Goal: Task Accomplishment & Management: Manage account settings

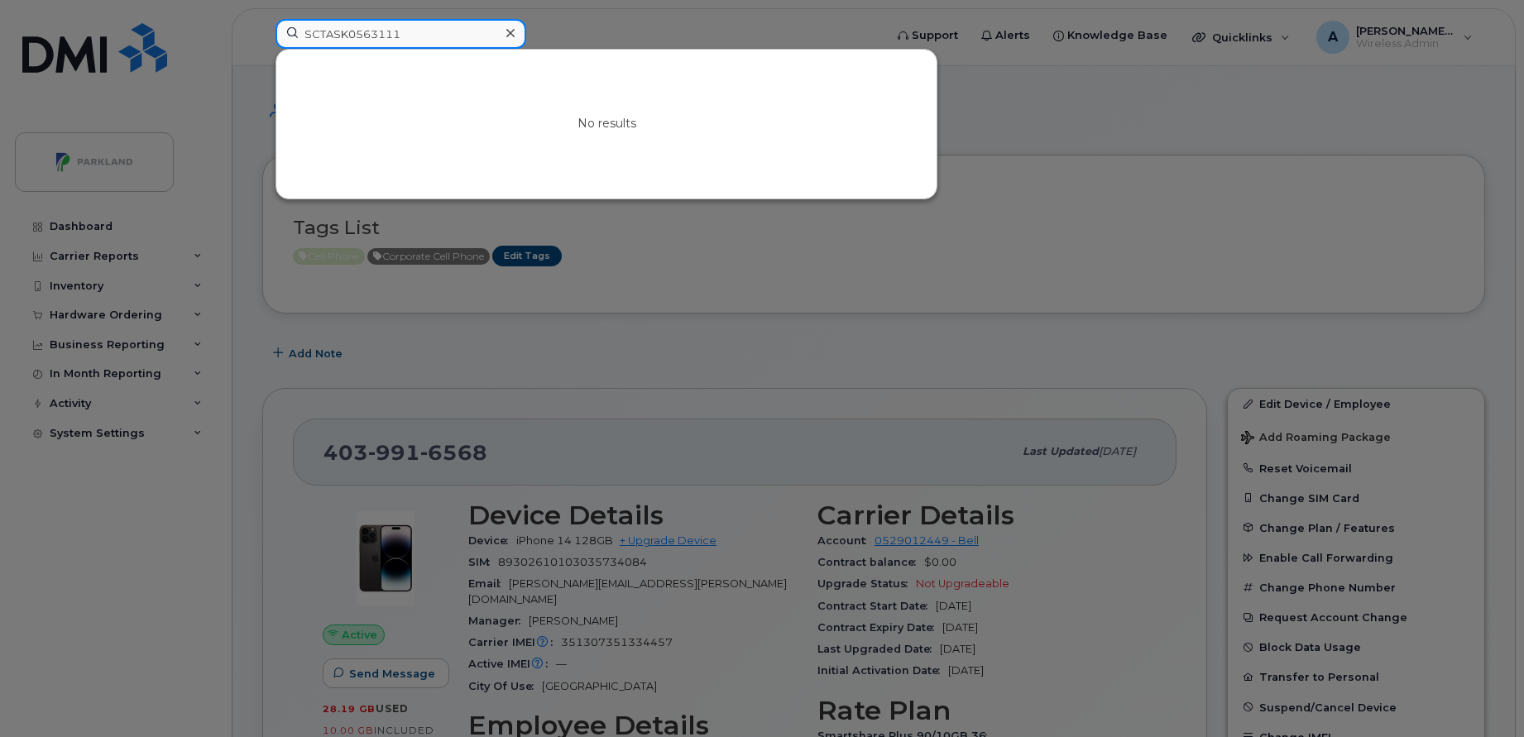
paste input "Bobby DeCoste"
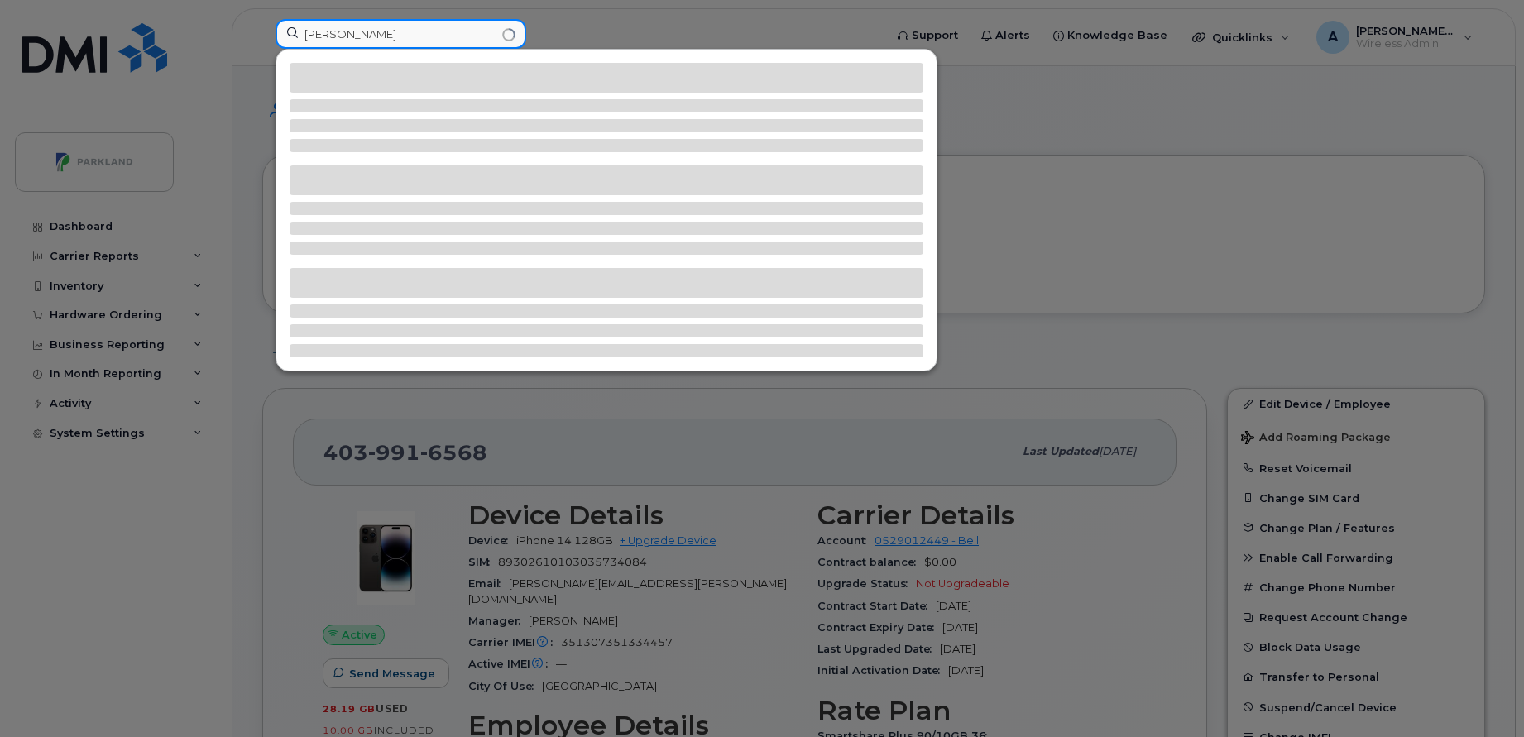
type input "Bobby DeCoste"
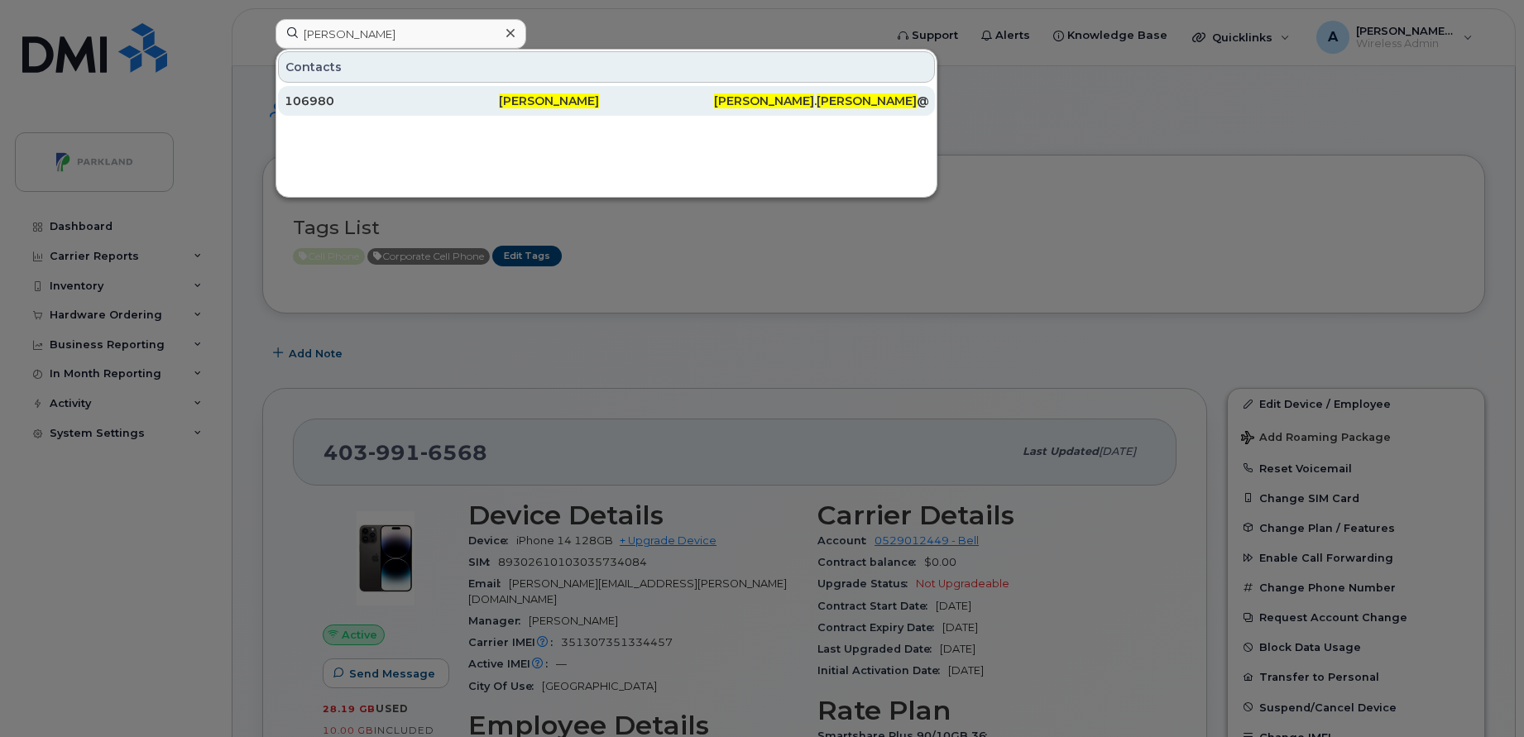
click at [478, 108] on div "106980" at bounding box center [392, 101] width 214 height 17
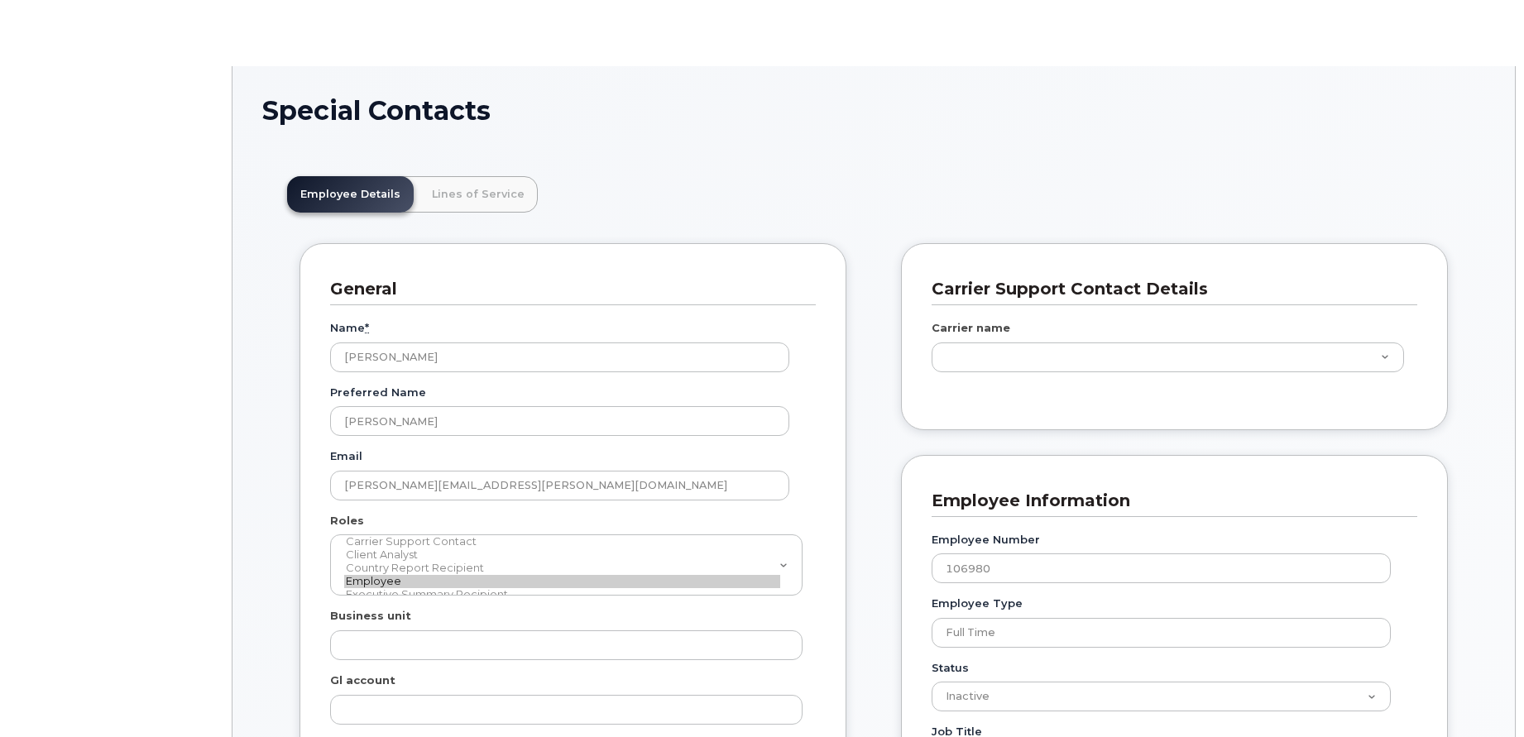
scroll to position [49, 0]
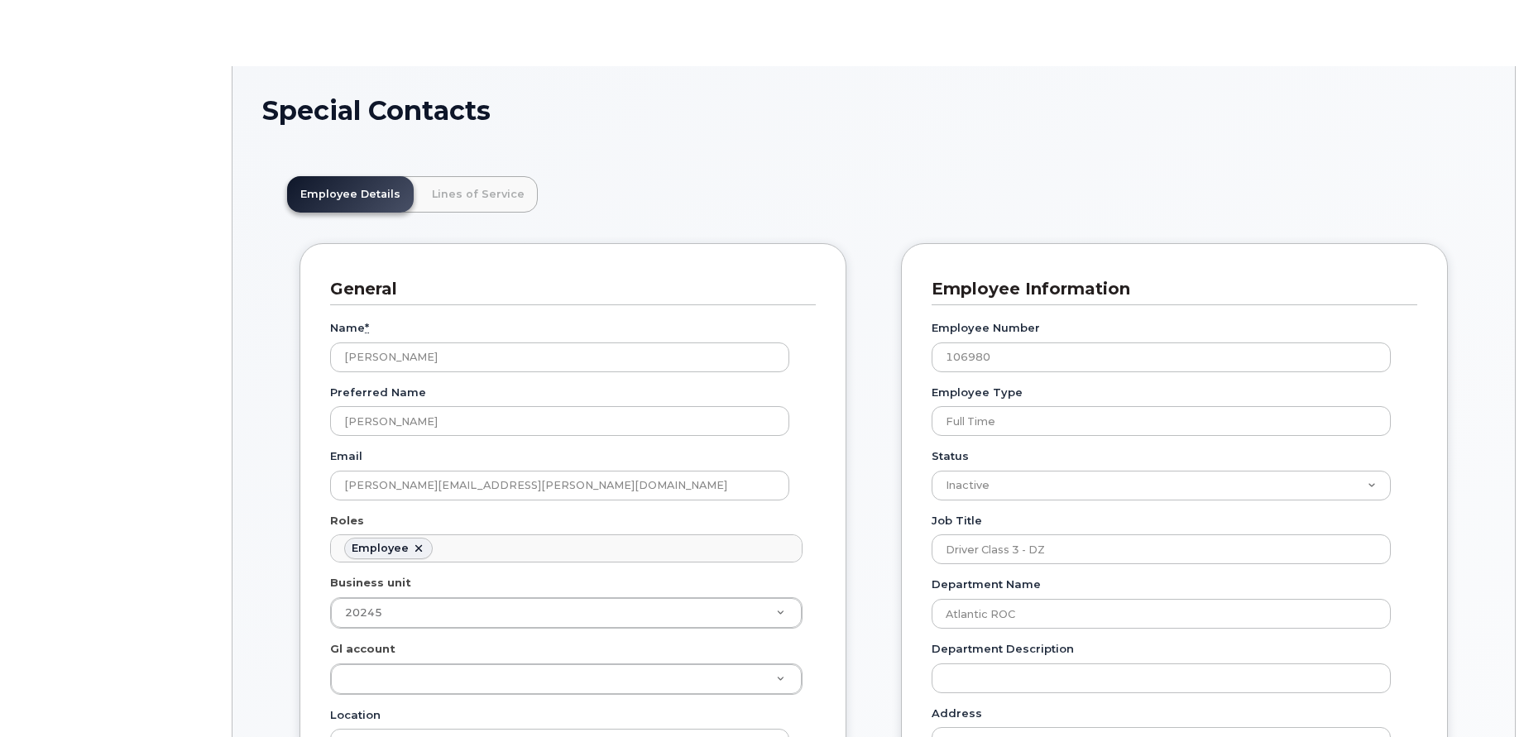
type input "586882"
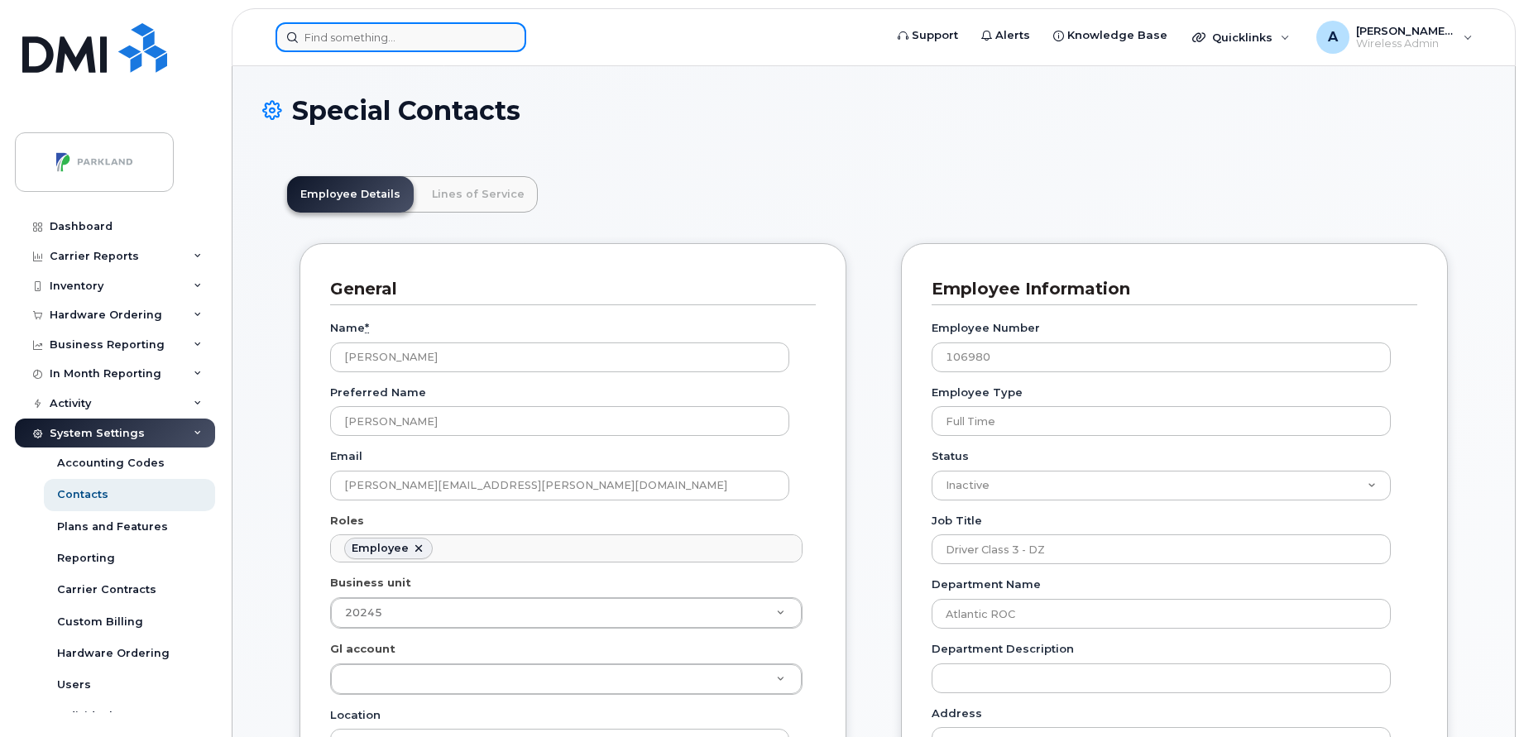
click at [443, 35] on input at bounding box center [400, 37] width 251 height 30
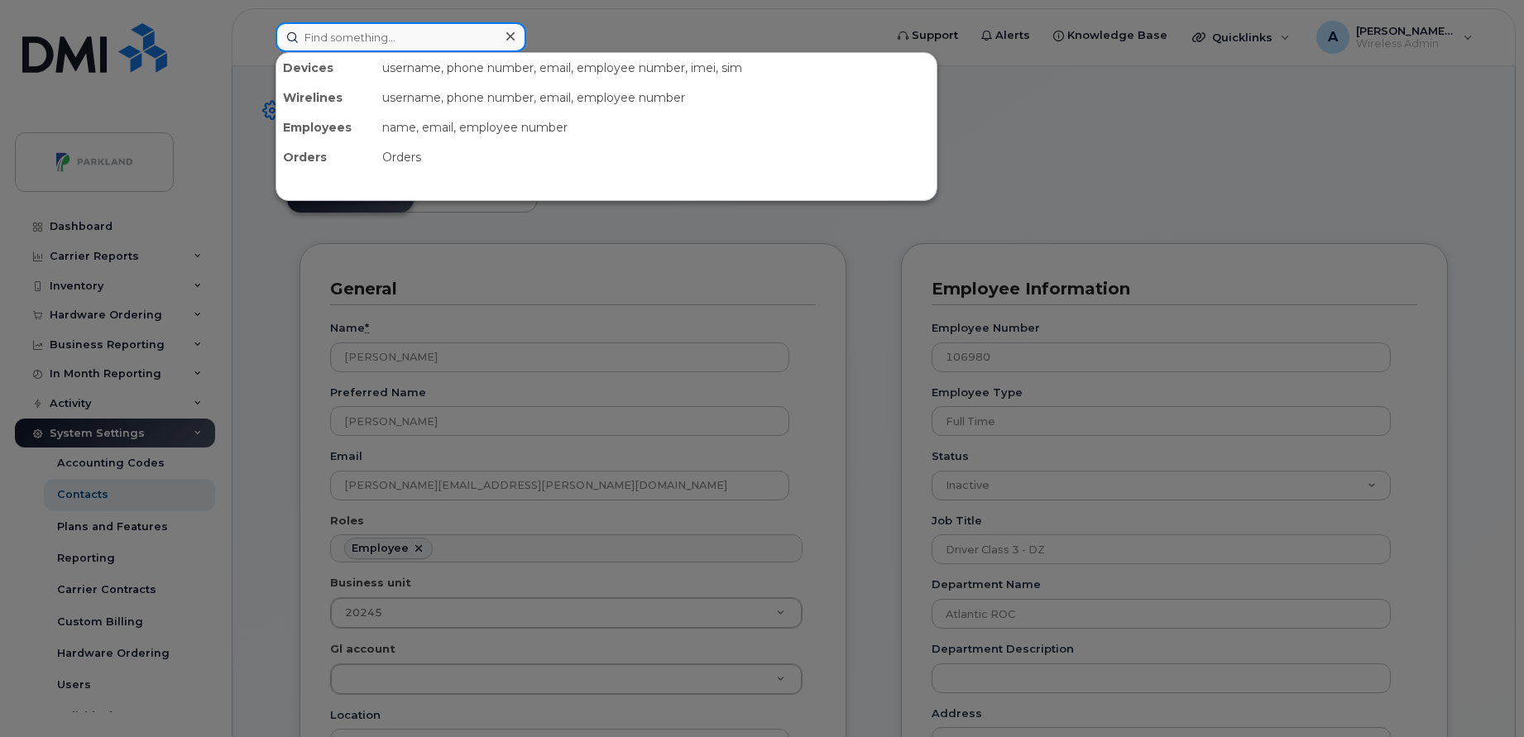
paste input "89302720395910340964"
type input "89302720395910340964"
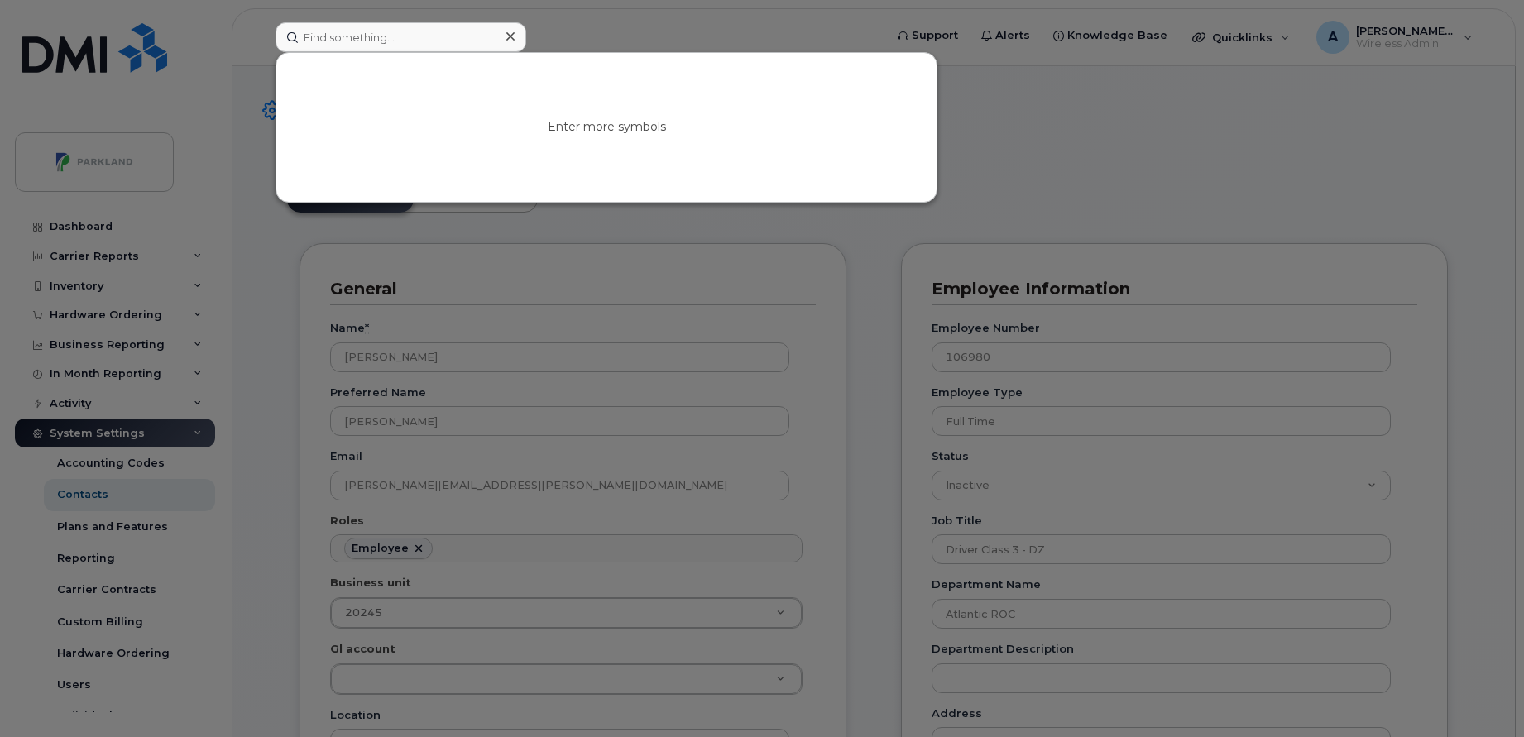
click at [514, 37] on icon at bounding box center [510, 36] width 8 height 13
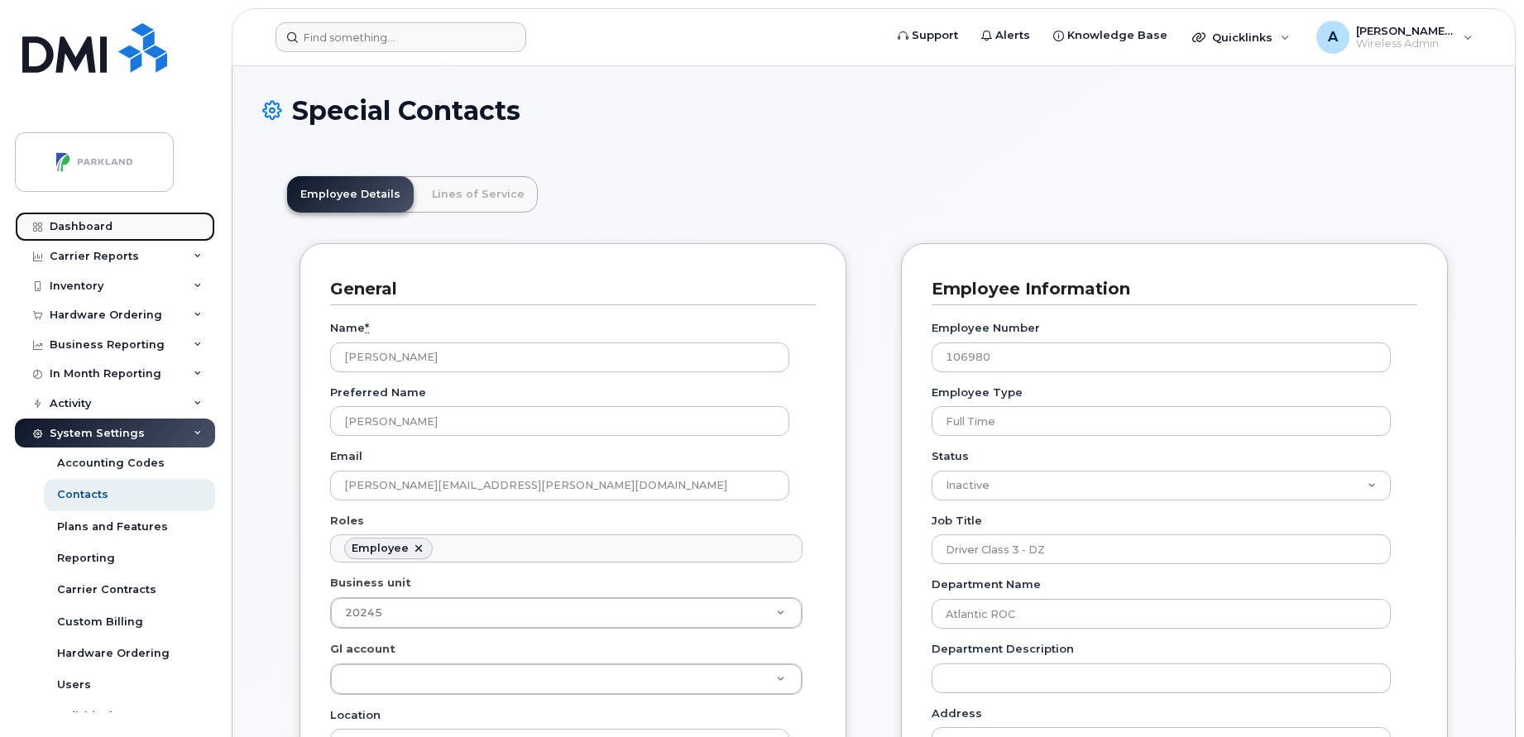
click at [122, 234] on link "Dashboard" at bounding box center [115, 227] width 200 height 30
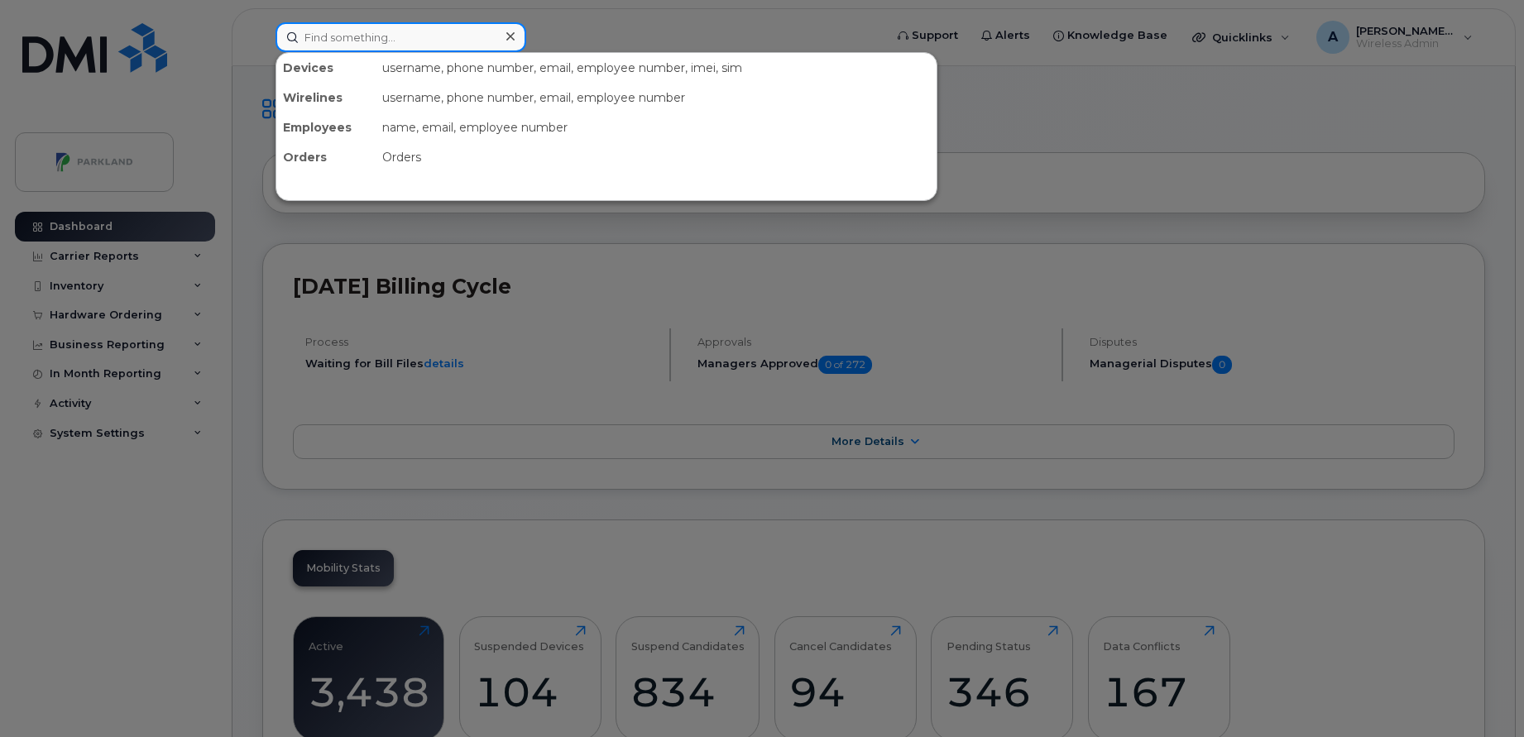
click at [462, 24] on input at bounding box center [400, 37] width 251 height 30
paste input "860949040023068"
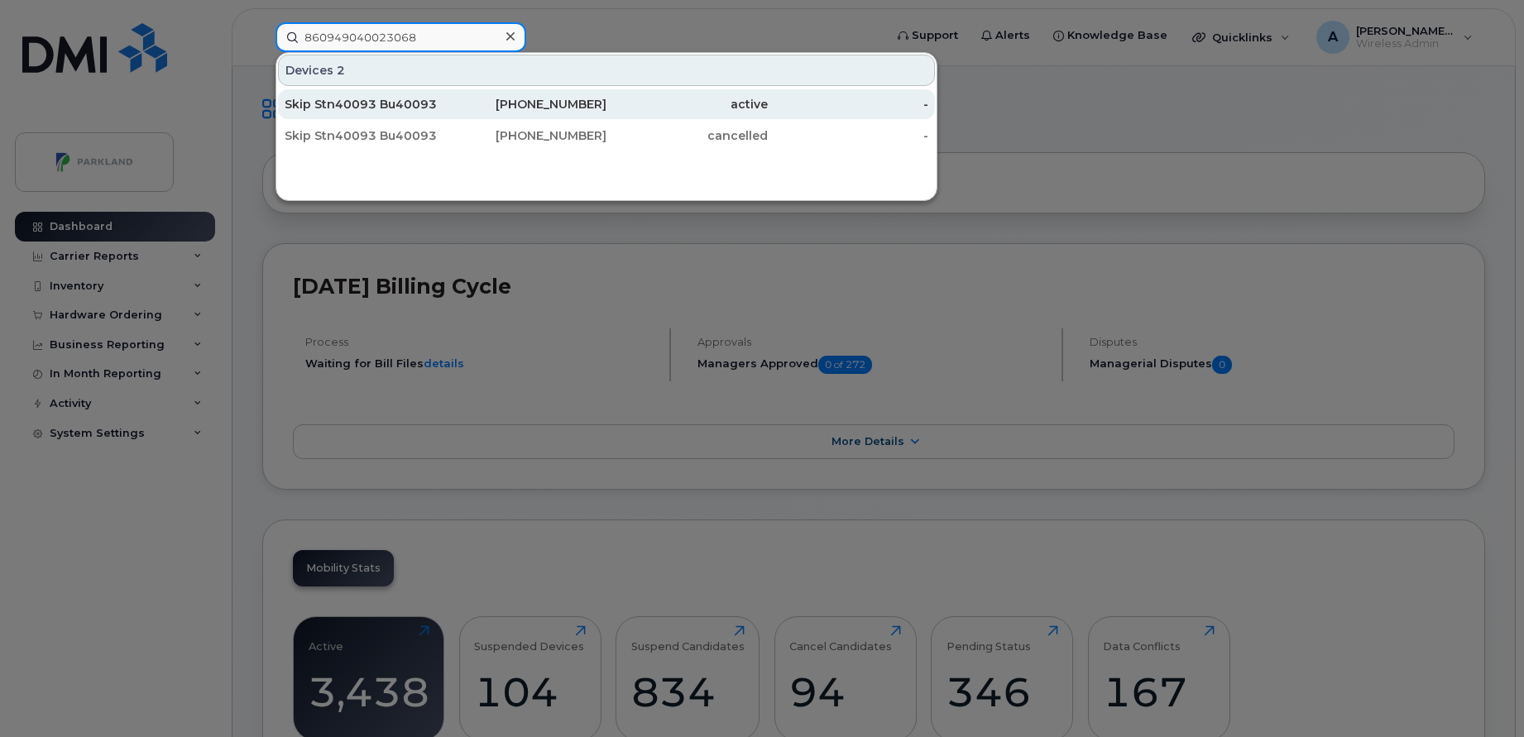
type input "860949040023068"
click at [468, 106] on div "[PHONE_NUMBER]" at bounding box center [526, 104] width 161 height 17
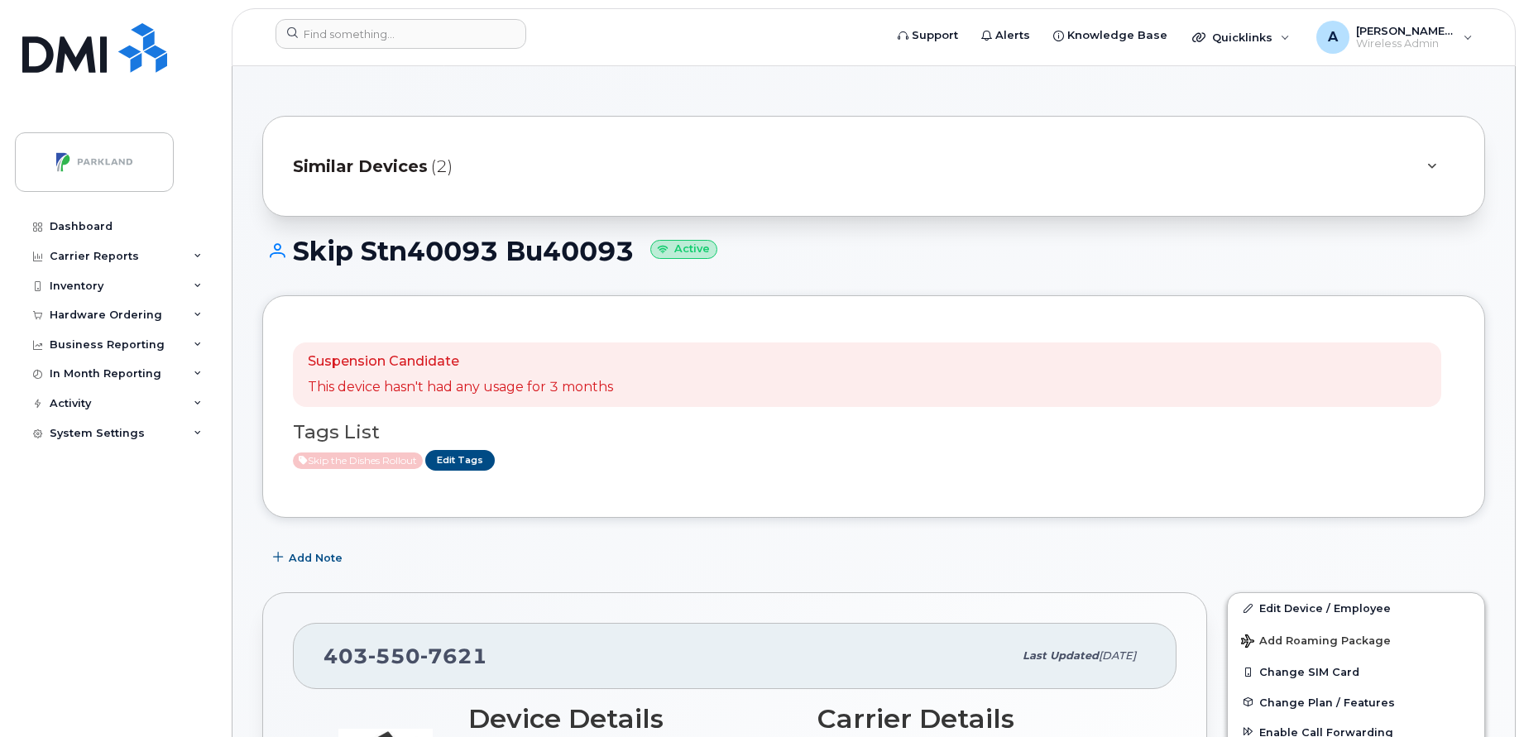
click at [414, 165] on span "Similar Devices" at bounding box center [360, 167] width 135 height 24
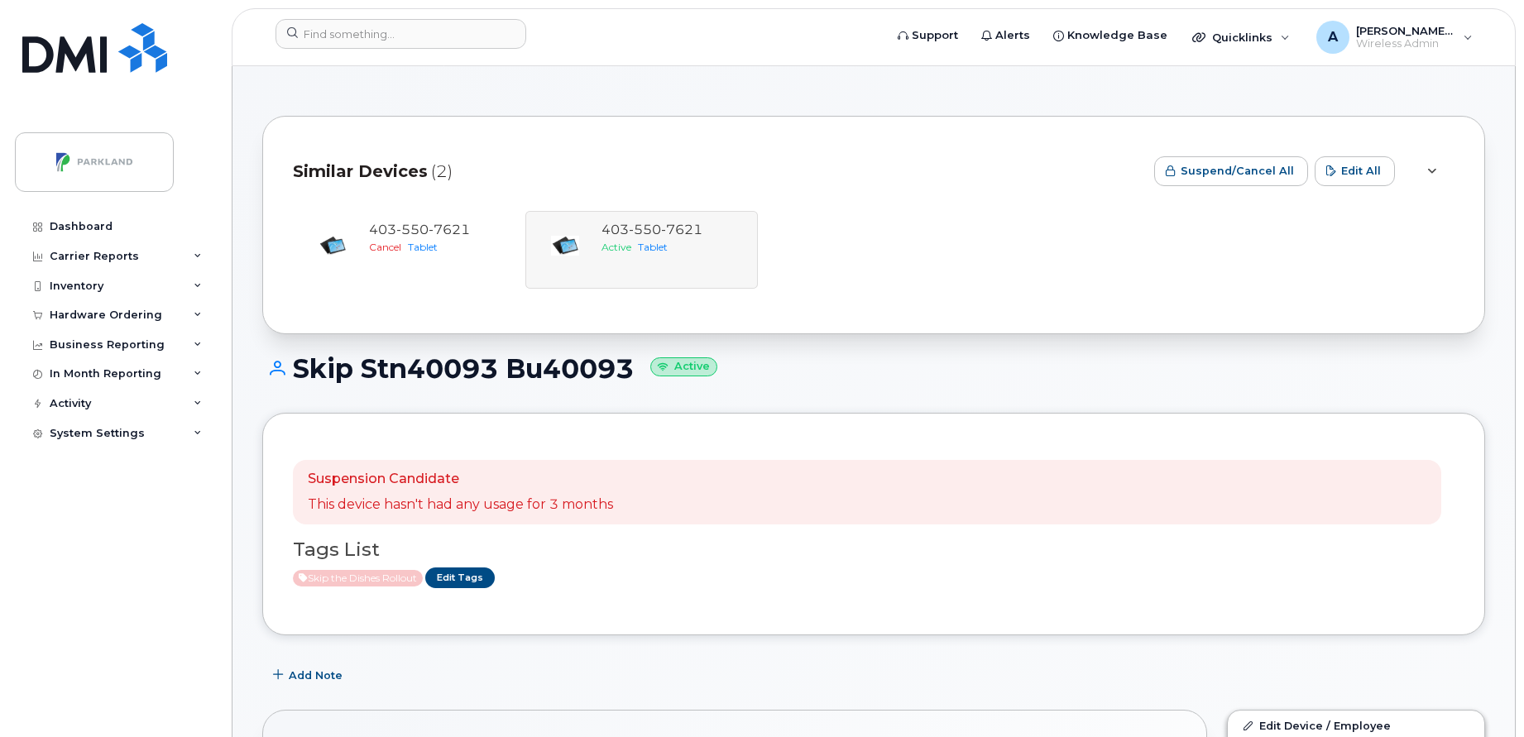
scroll to position [379, 0]
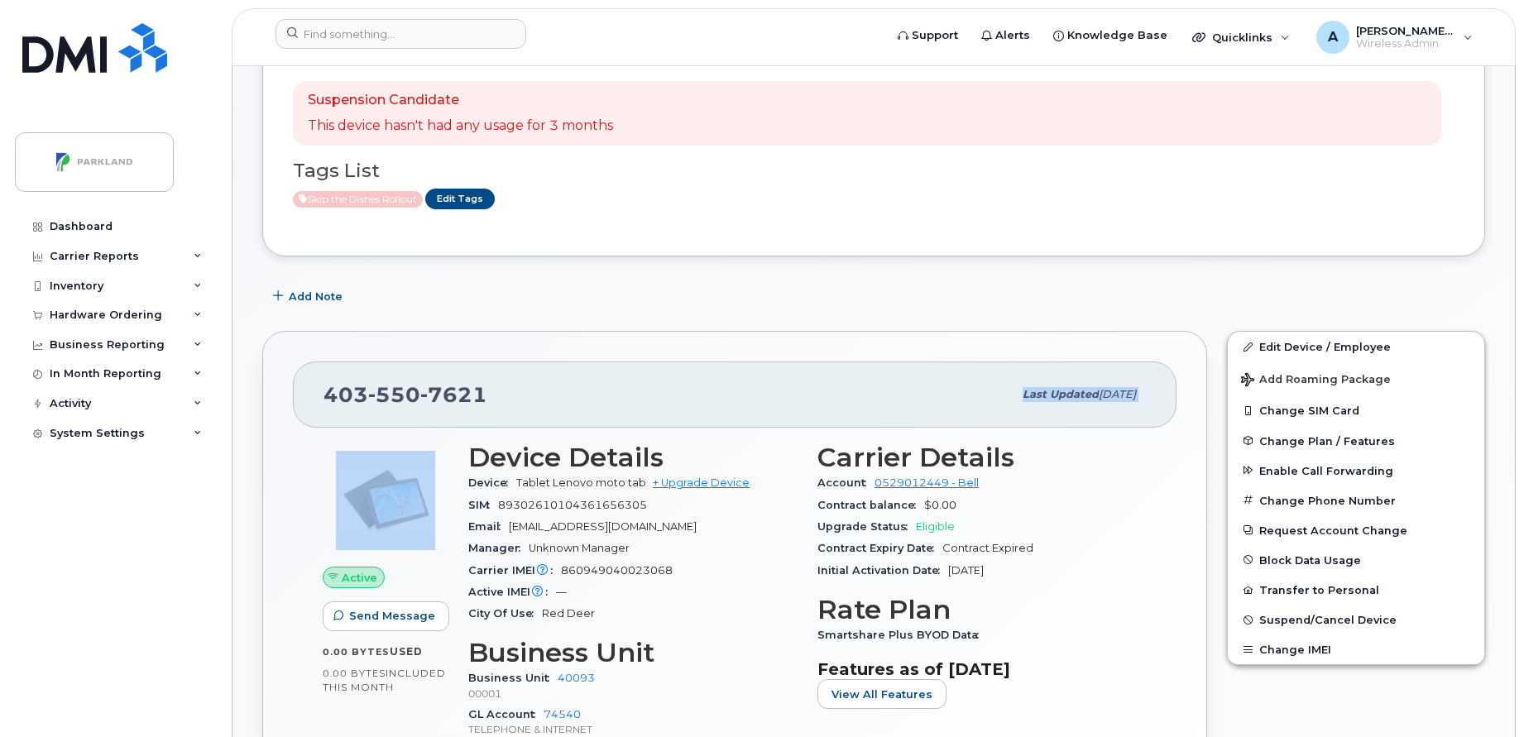
drag, startPoint x: 502, startPoint y: 408, endPoint x: 315, endPoint y: 430, distance: 188.3
click at [315, 430] on div "403 550 7621 Last updated Oct 02, 2025 Active Send Message 0.00 Bytes  used 0.0…" at bounding box center [734, 594] width 945 height 527
drag, startPoint x: 315, startPoint y: 430, endPoint x: 566, endPoint y: 405, distance: 251.9
click at [566, 405] on div "403 550 7621" at bounding box center [667, 394] width 689 height 35
click at [639, 323] on div "403 550 7621 Last updated Oct 02, 2025 Active Send Message 0.00 Bytes  used 0.0…" at bounding box center [734, 594] width 965 height 547
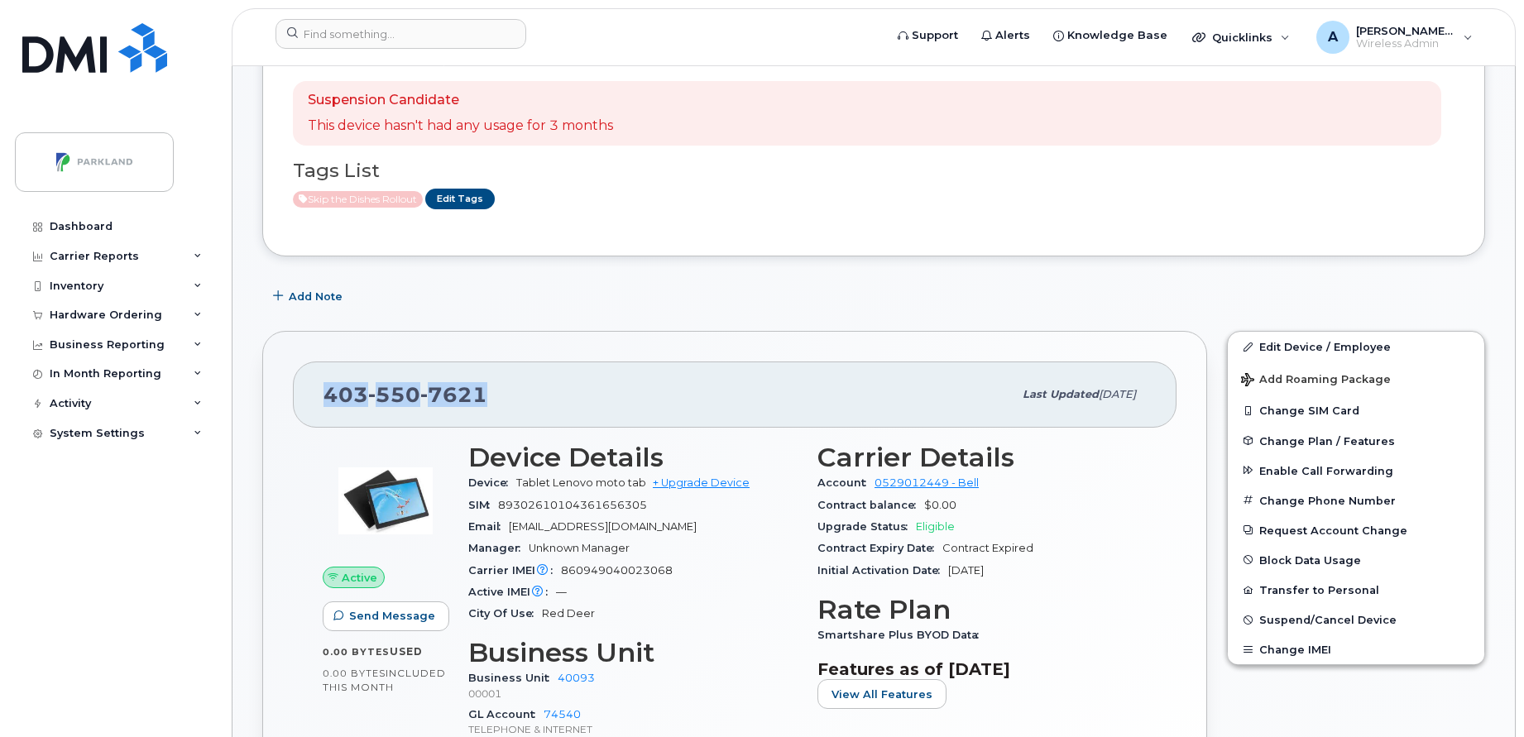
drag, startPoint x: 505, startPoint y: 393, endPoint x: 327, endPoint y: 393, distance: 178.7
click at [327, 393] on div "403 550 7621" at bounding box center [667, 394] width 689 height 35
copy span "403 550 7621"
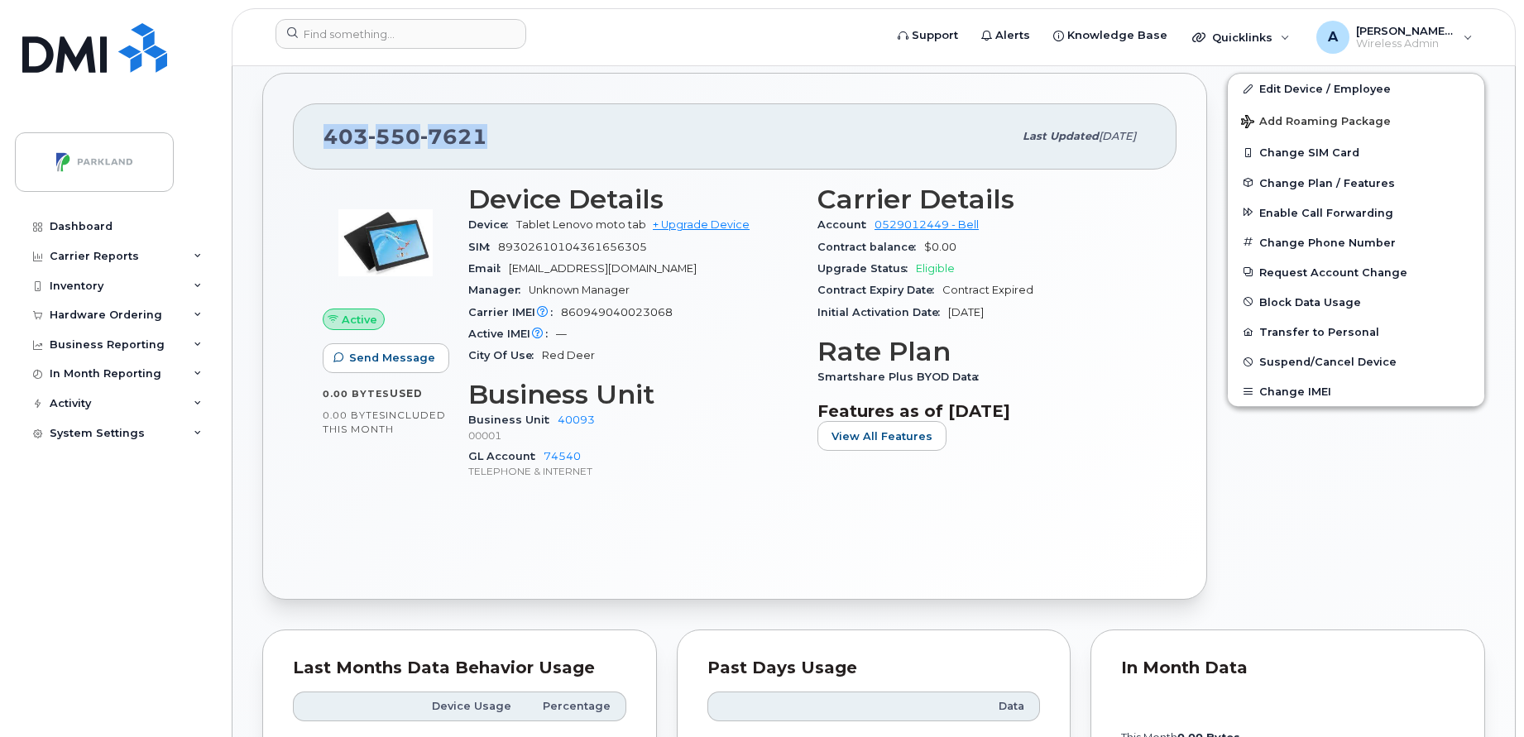
scroll to position [638, 0]
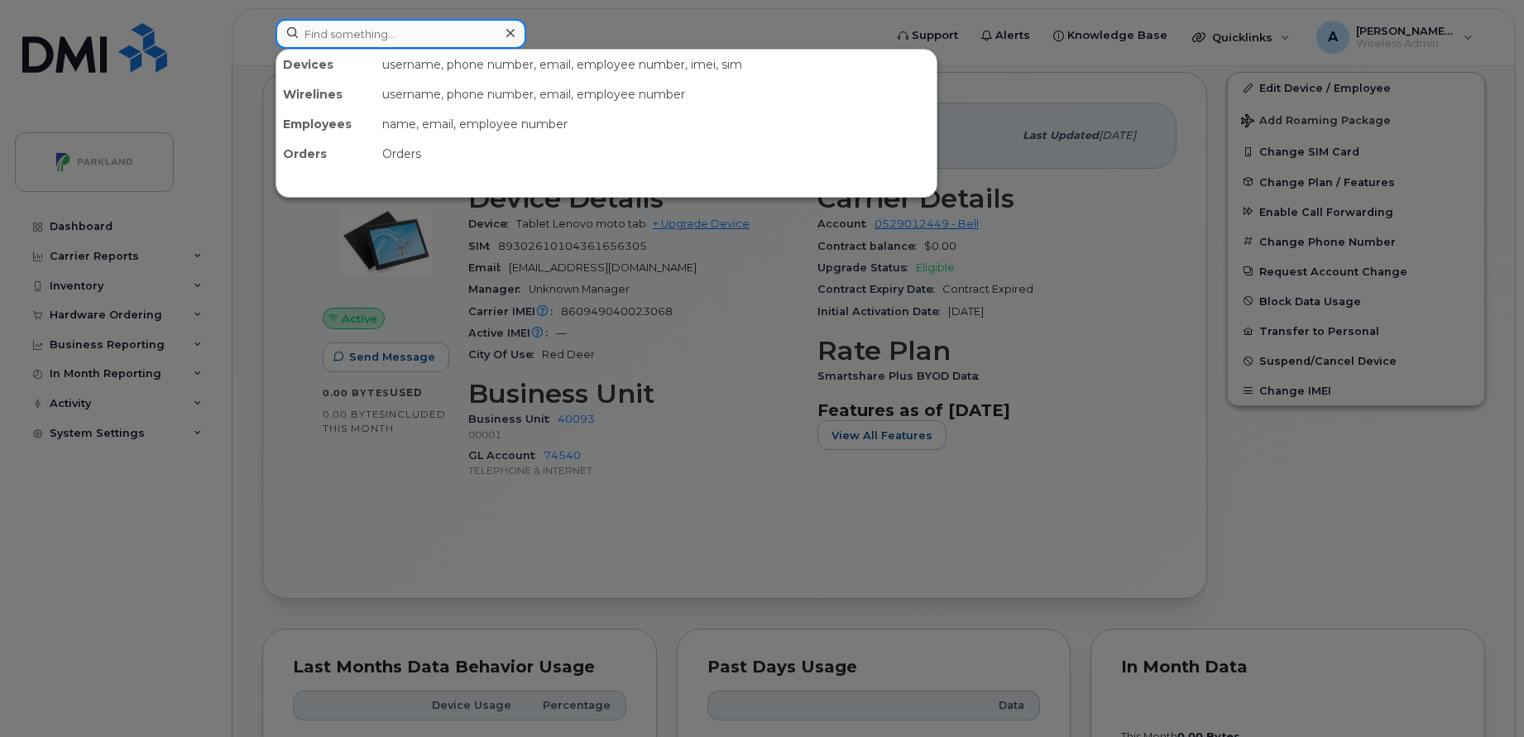
click at [352, 47] on input at bounding box center [400, 34] width 251 height 30
paste input "587-583-4831"
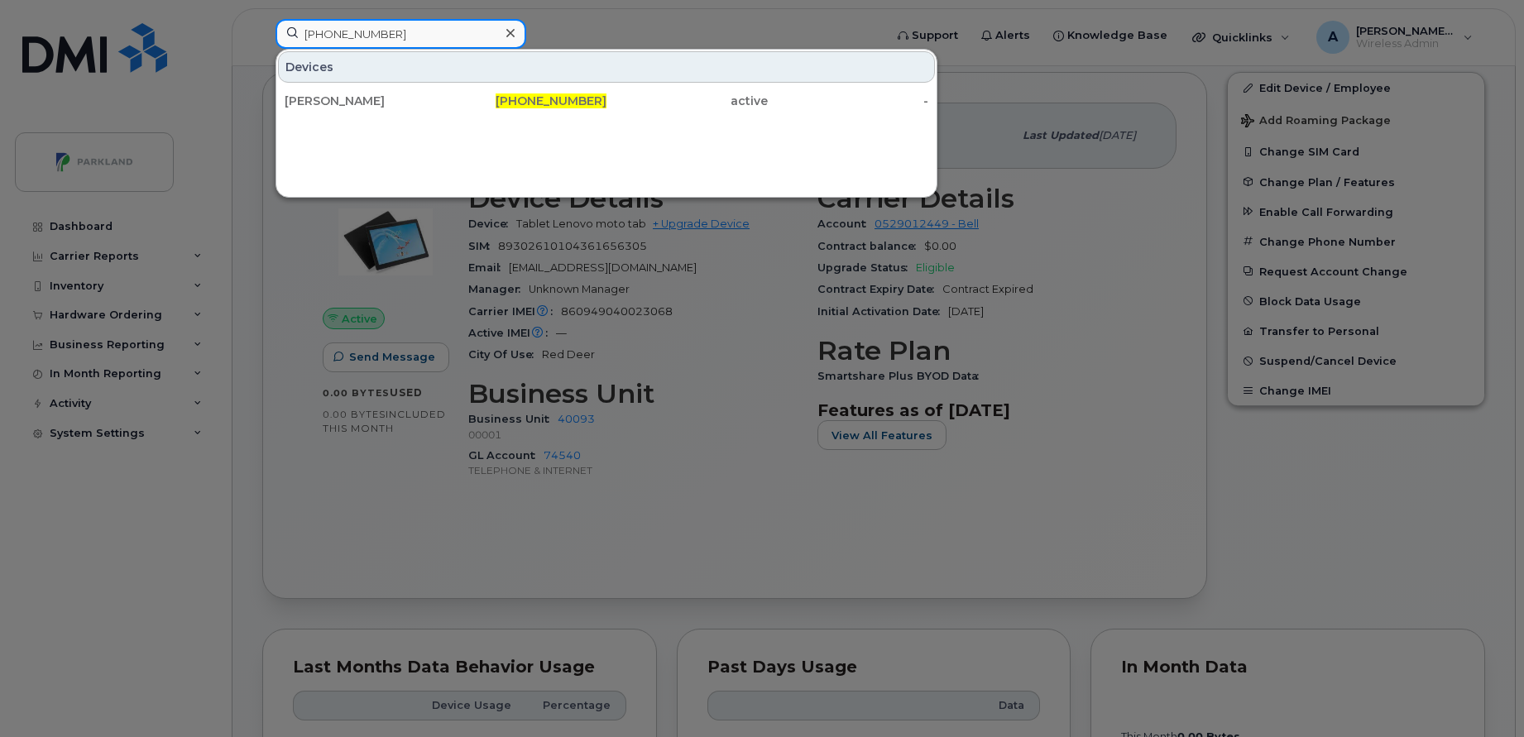
paste input "Scott Sharabura"
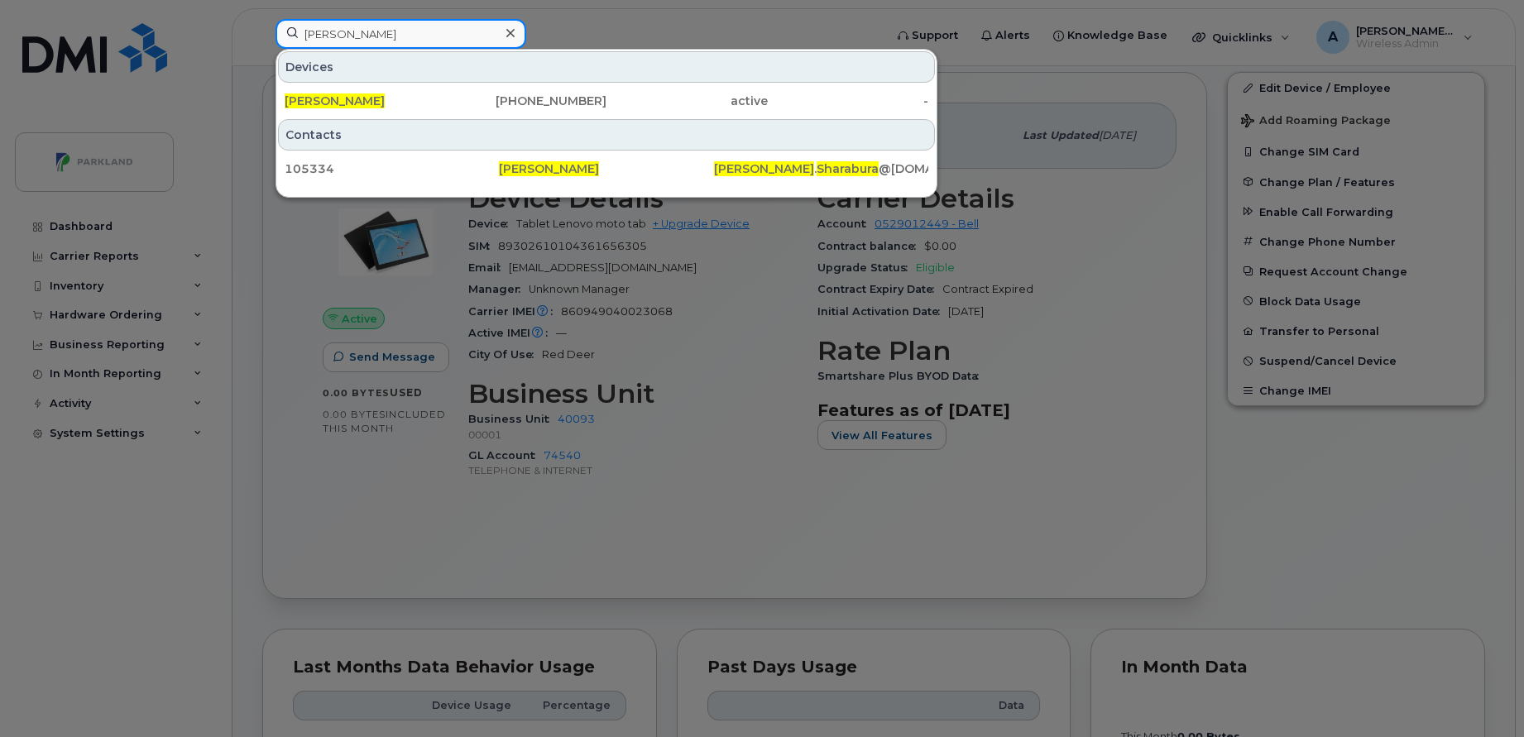
paste input "Ramya Chandrashekar"
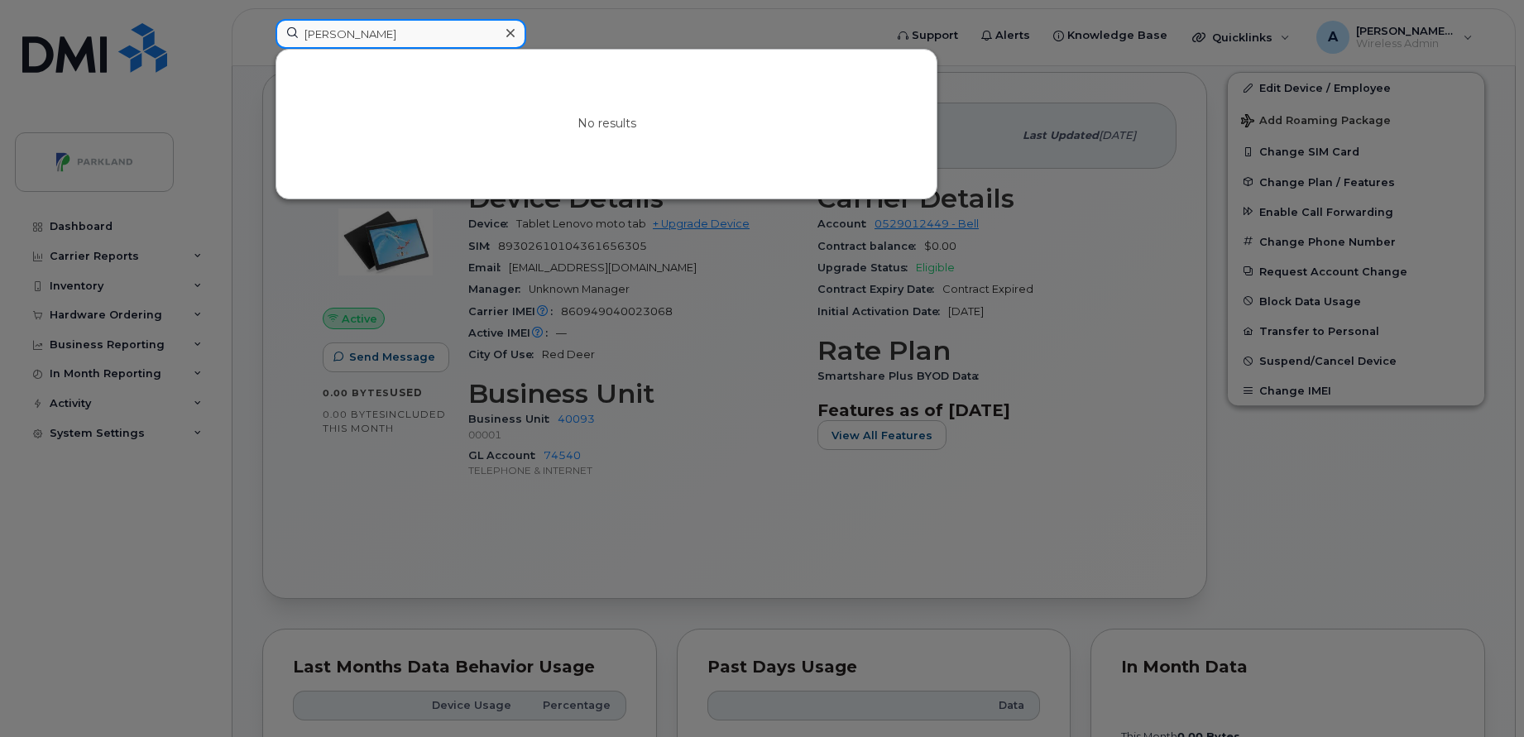
paste input "860949040023068"
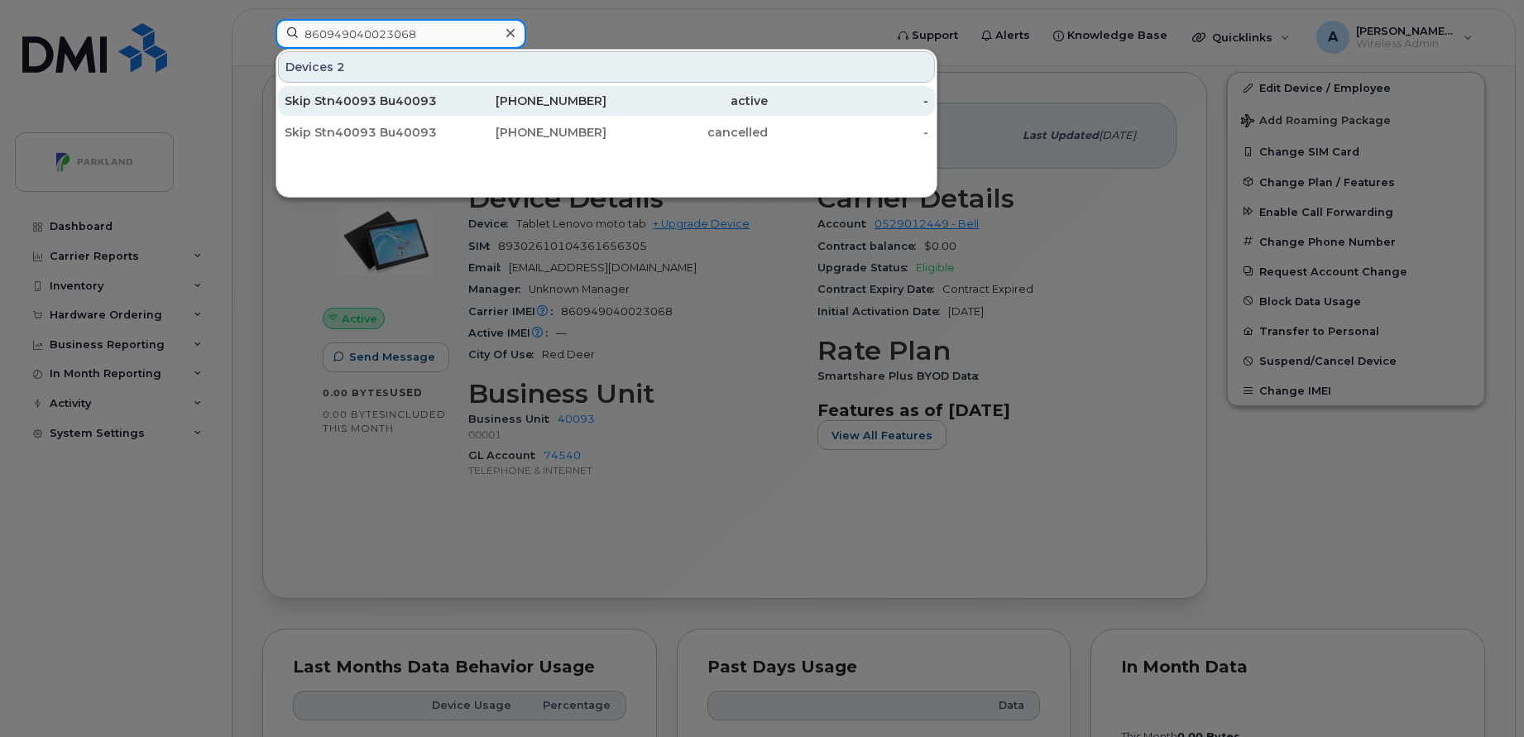
type input "860949040023068"
click at [442, 102] on div "Skip Stn40093 Bu40093" at bounding box center [365, 101] width 161 height 17
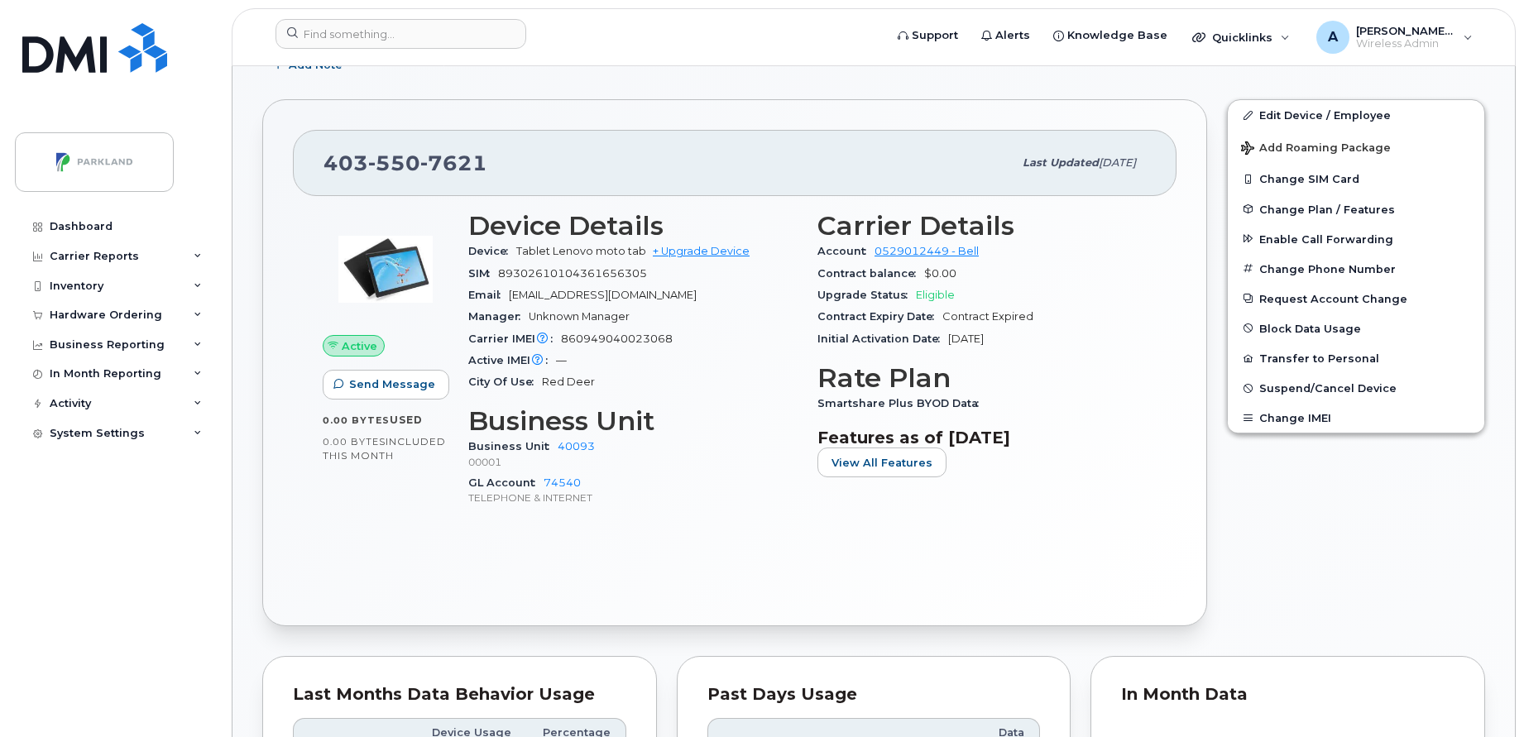
scroll to position [494, 0]
click at [457, 42] on input at bounding box center [400, 34] width 251 height 30
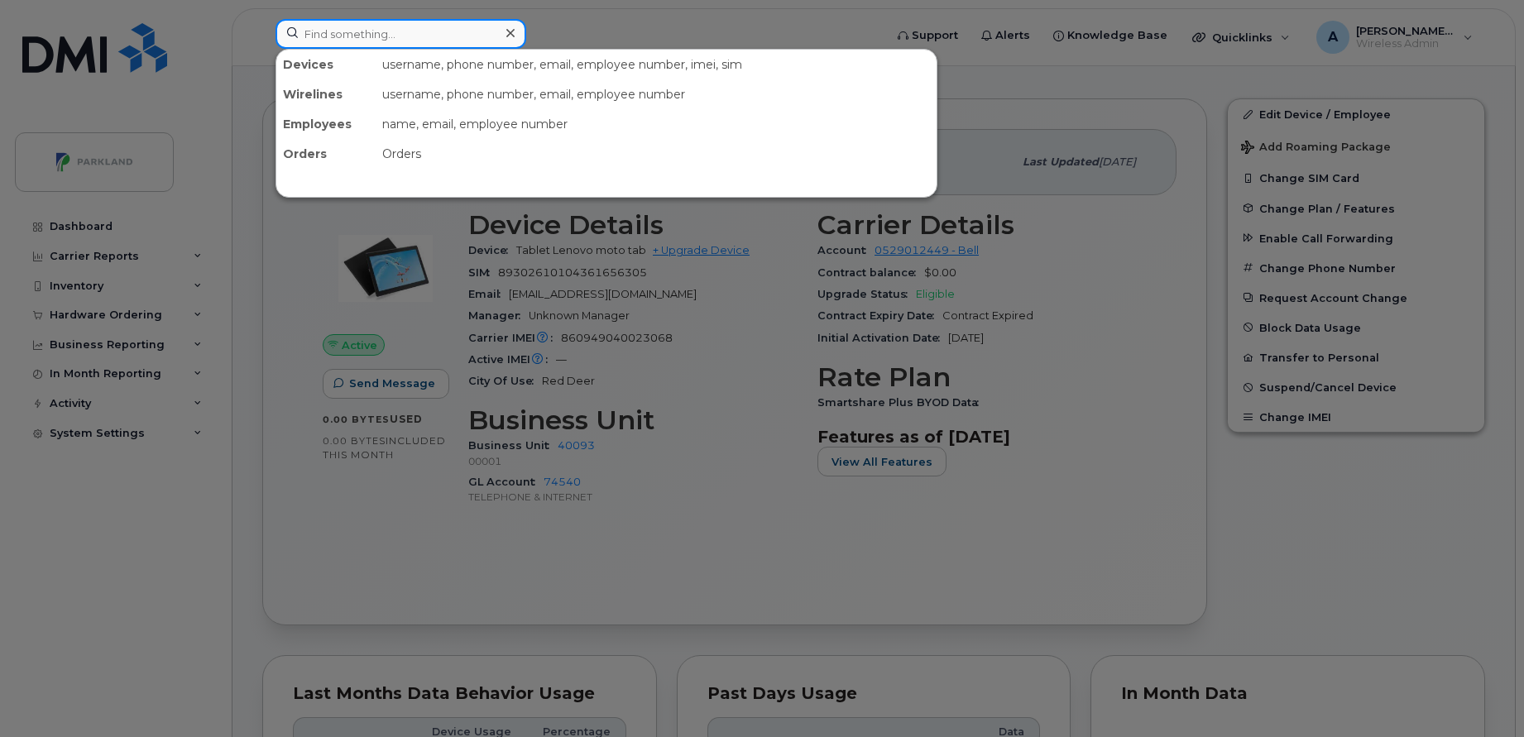
paste input "418-928-7856"
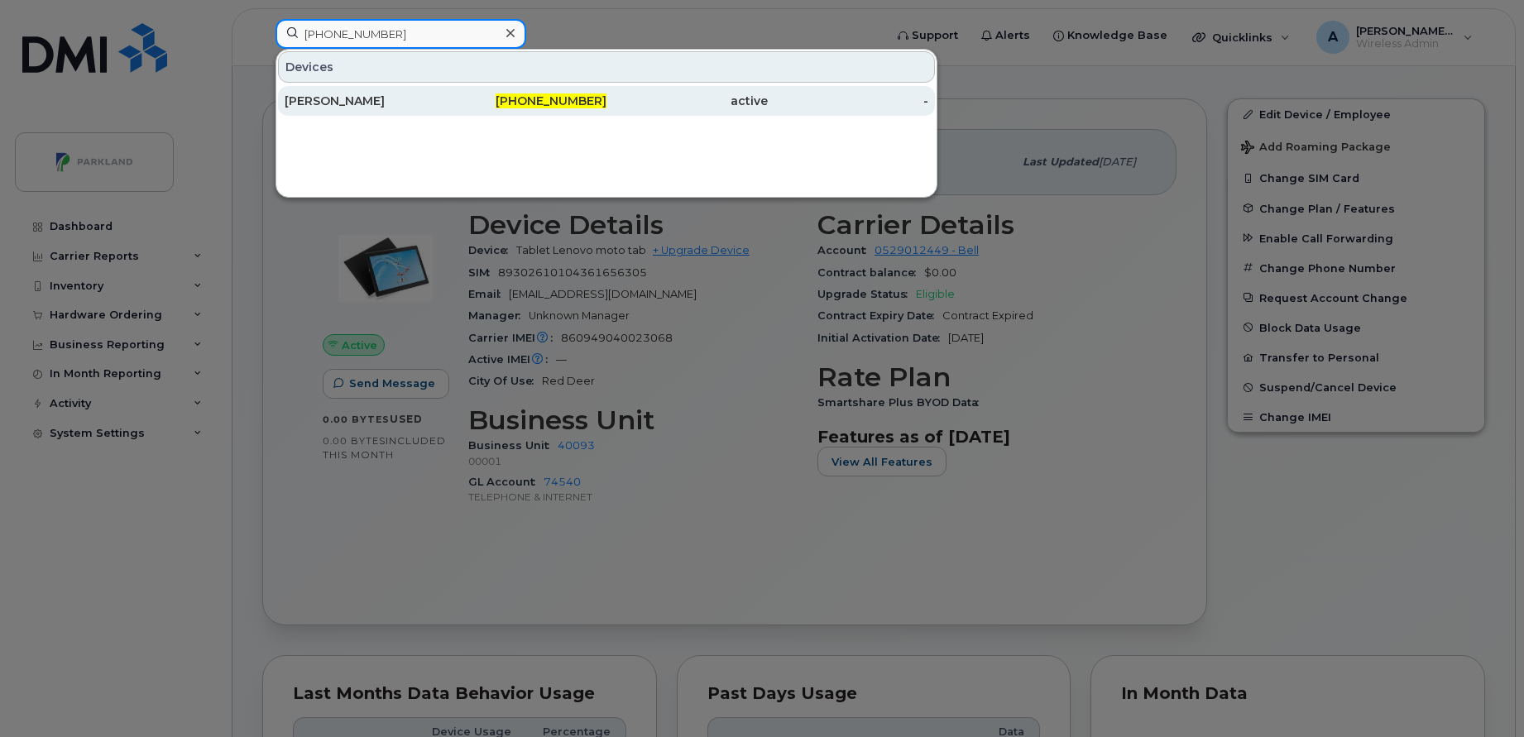
type input "418-928-7856"
click at [412, 109] on div "Derek Pelletier" at bounding box center [365, 101] width 161 height 30
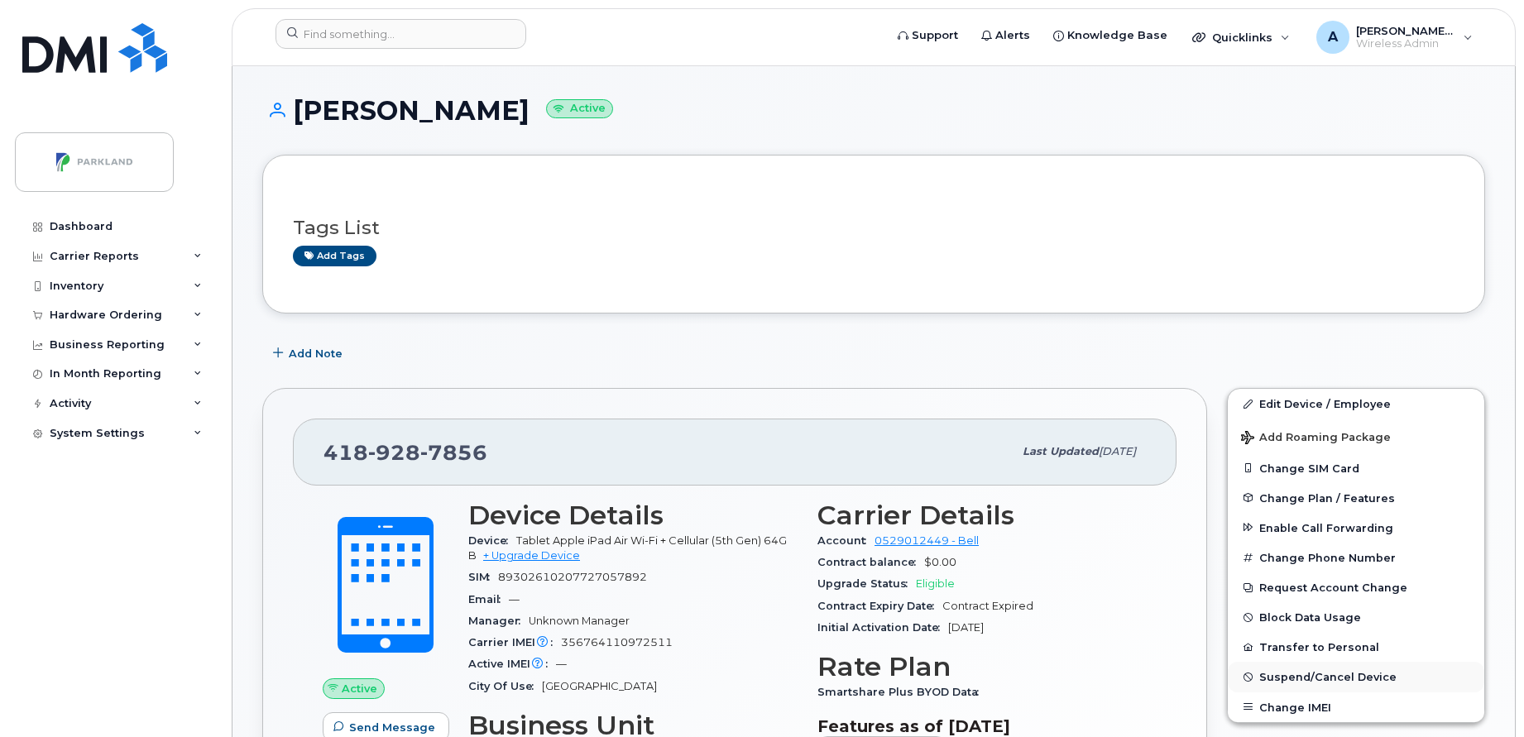
click at [1293, 678] on span "Suspend/Cancel Device" at bounding box center [1327, 677] width 137 height 12
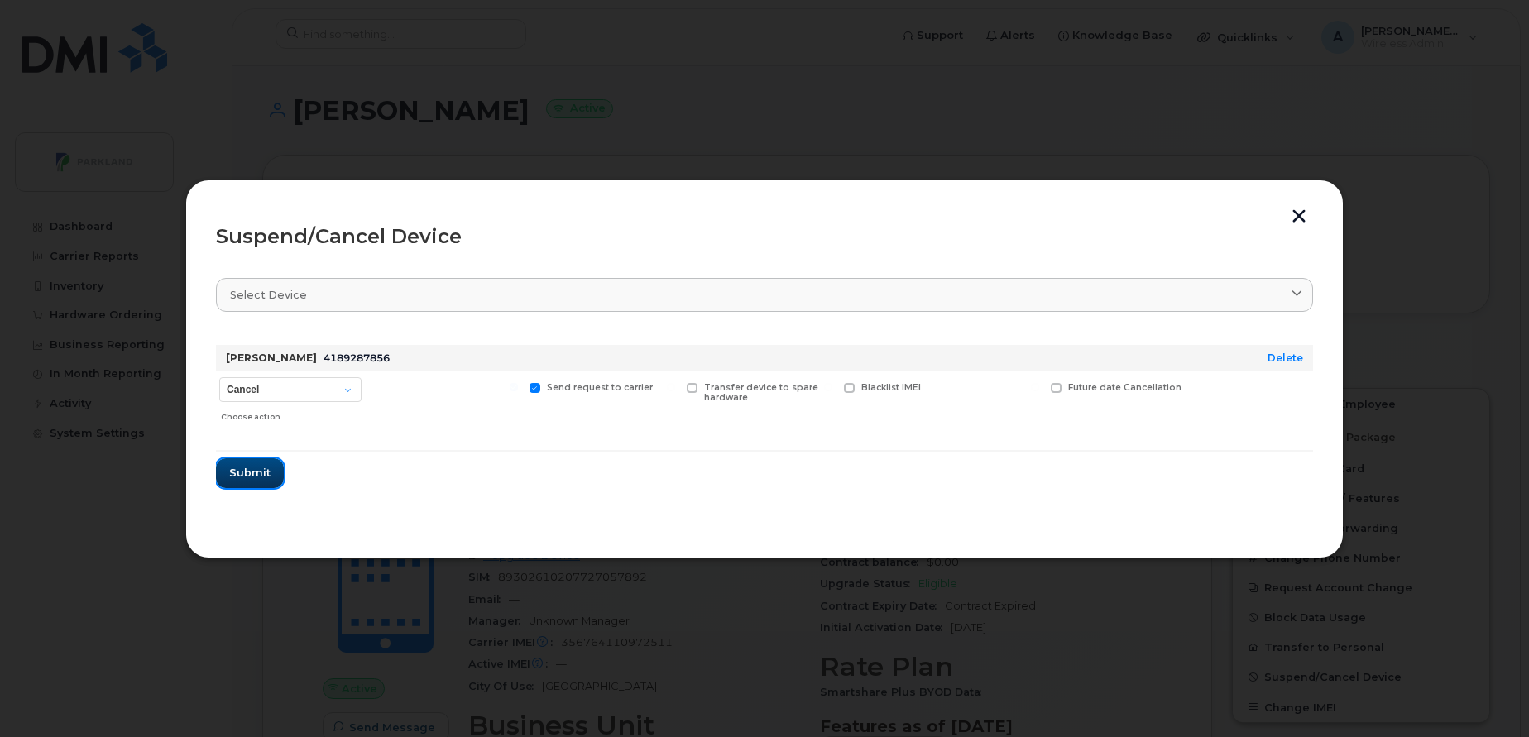
click at [269, 471] on span "Submit" at bounding box center [249, 473] width 41 height 16
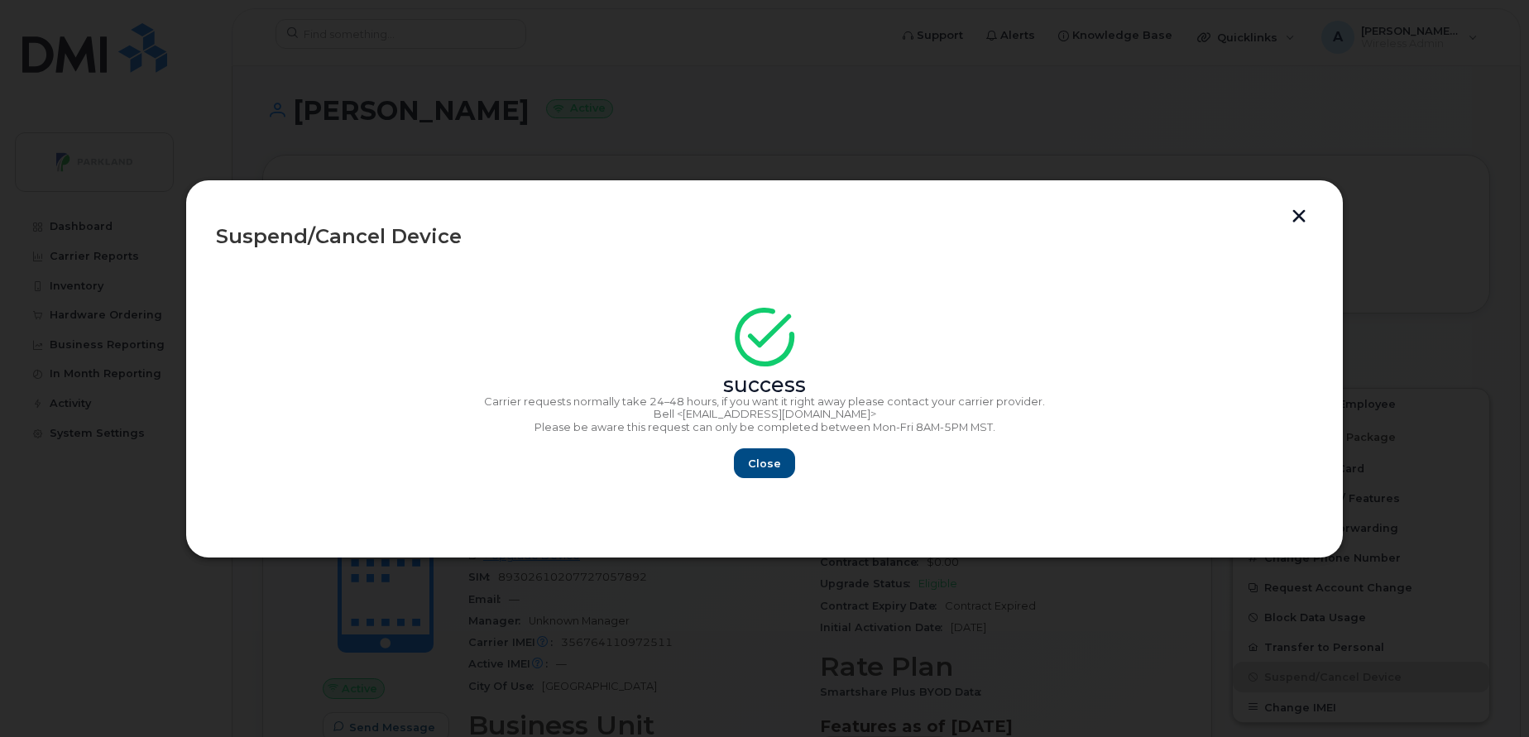
click at [792, 475] on div "Close" at bounding box center [764, 463] width 1097 height 30
click at [776, 471] on span "Close" at bounding box center [764, 464] width 33 height 16
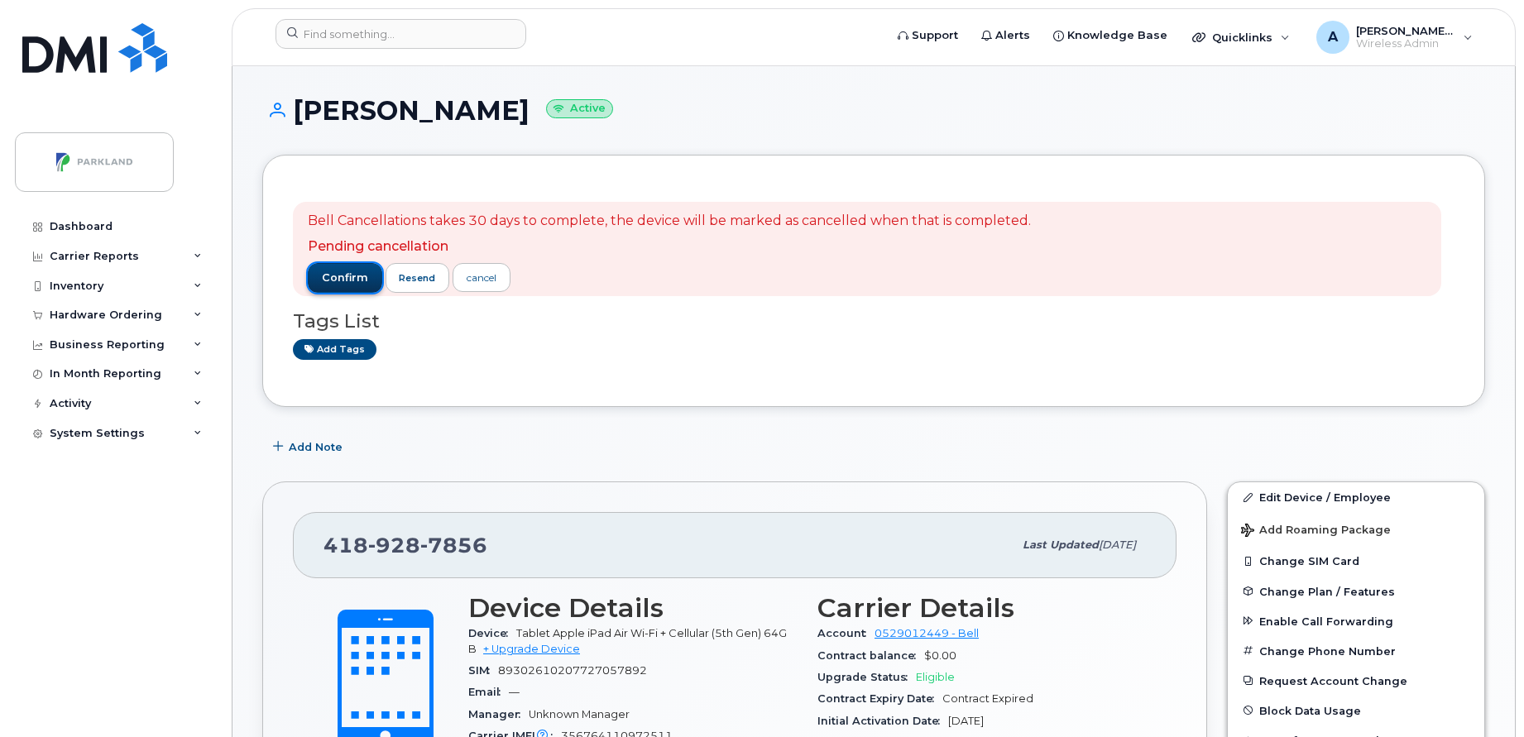
click at [362, 279] on span "confirm" at bounding box center [345, 277] width 46 height 15
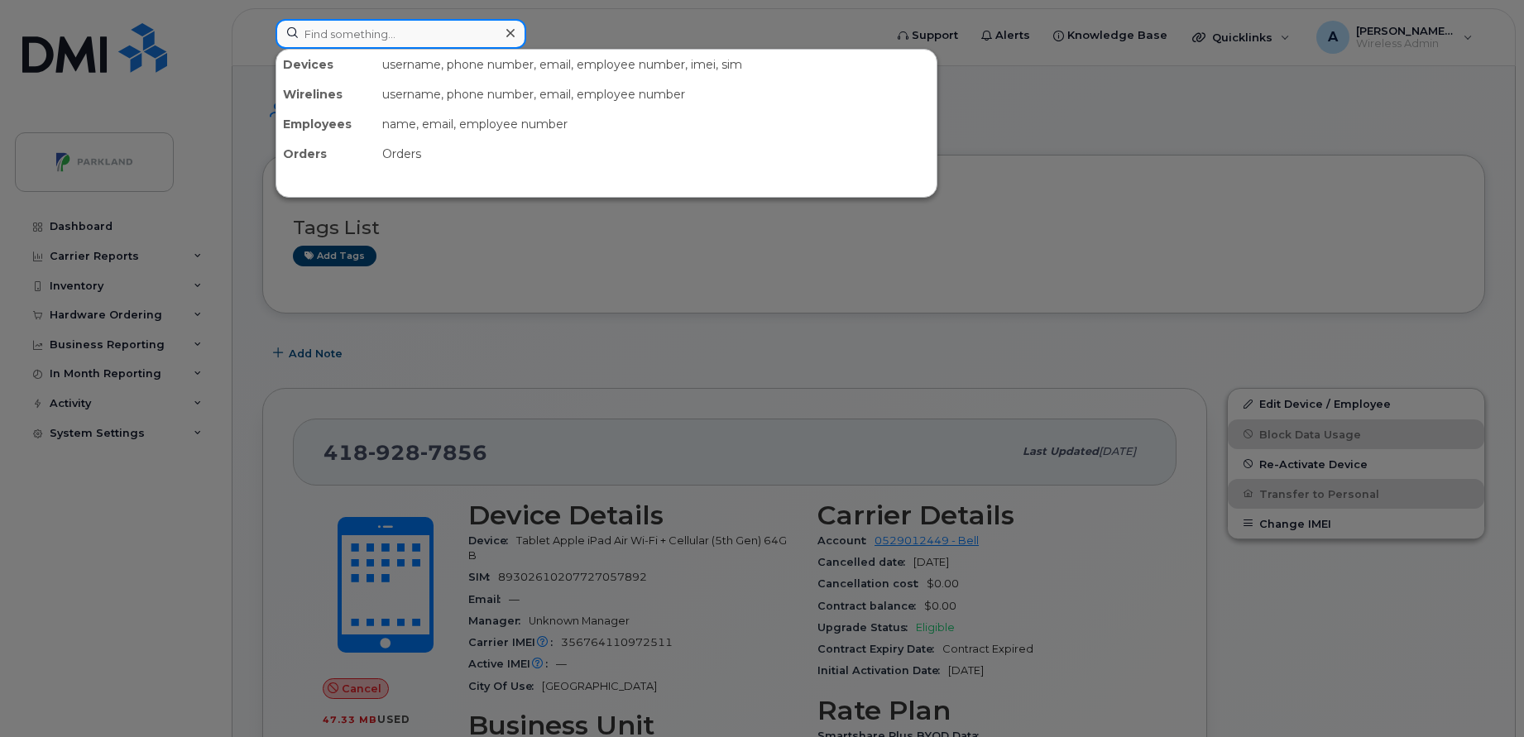
click at [462, 22] on input at bounding box center [400, 34] width 251 height 30
paste input "[PERSON_NAME]"
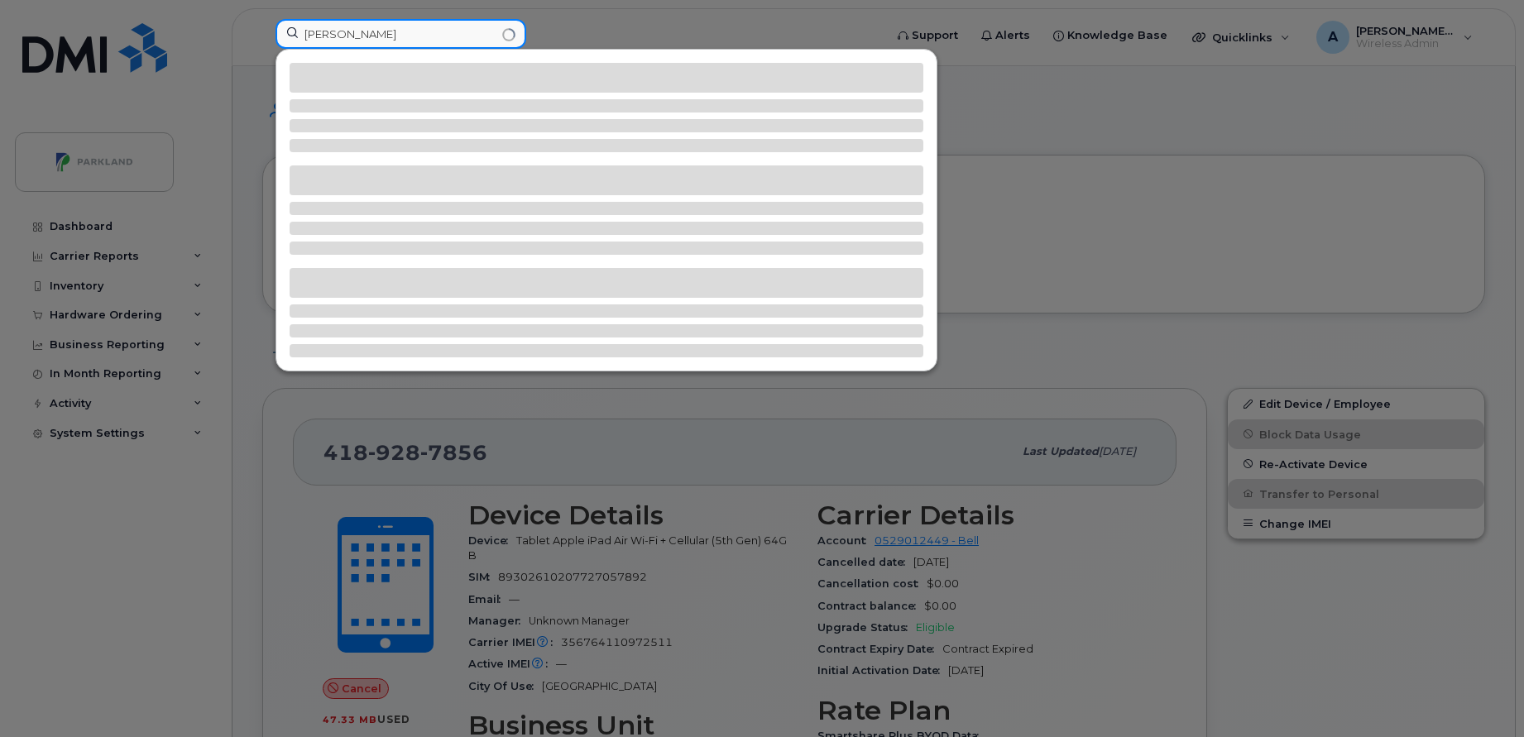
type input "[PERSON_NAME]"
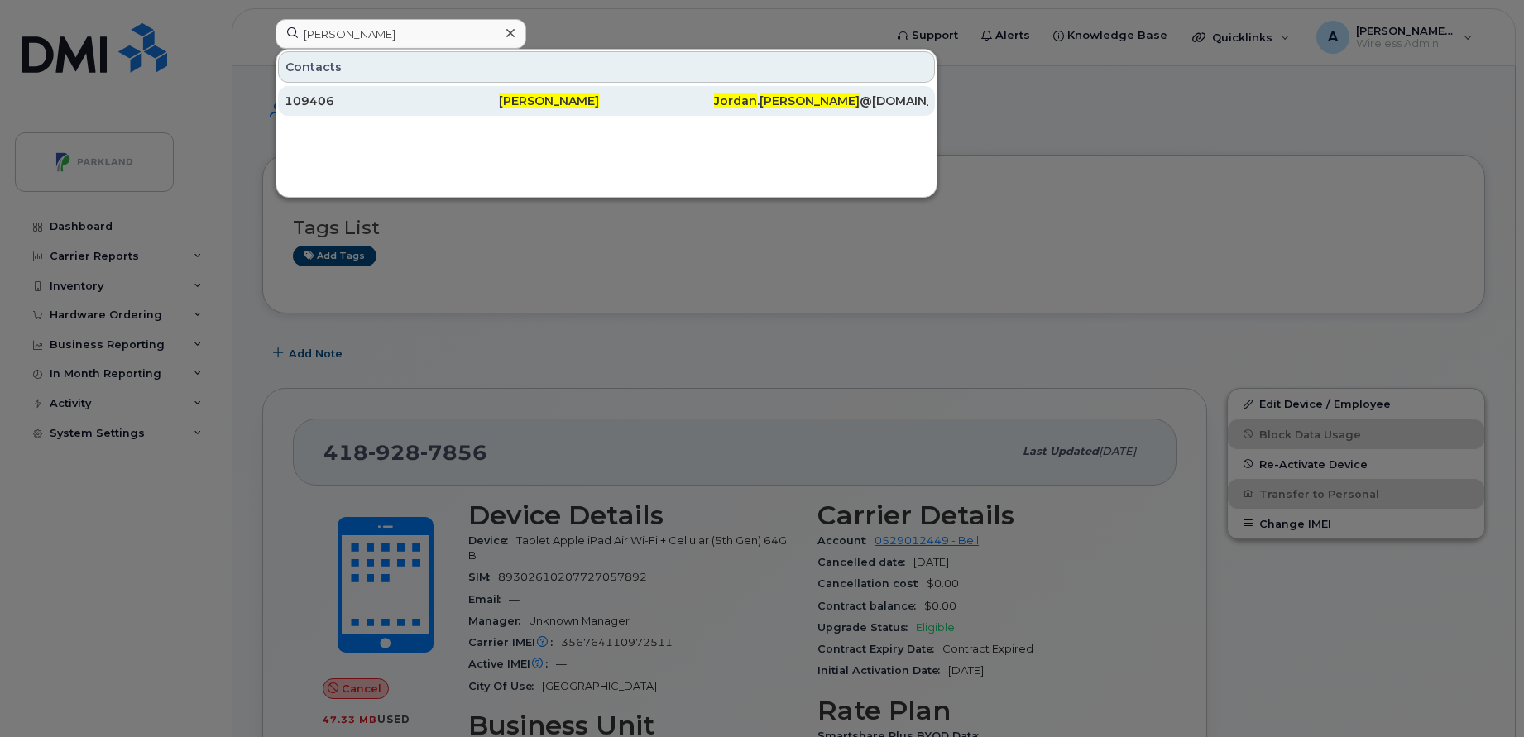
click at [456, 107] on div "109406" at bounding box center [392, 101] width 214 height 17
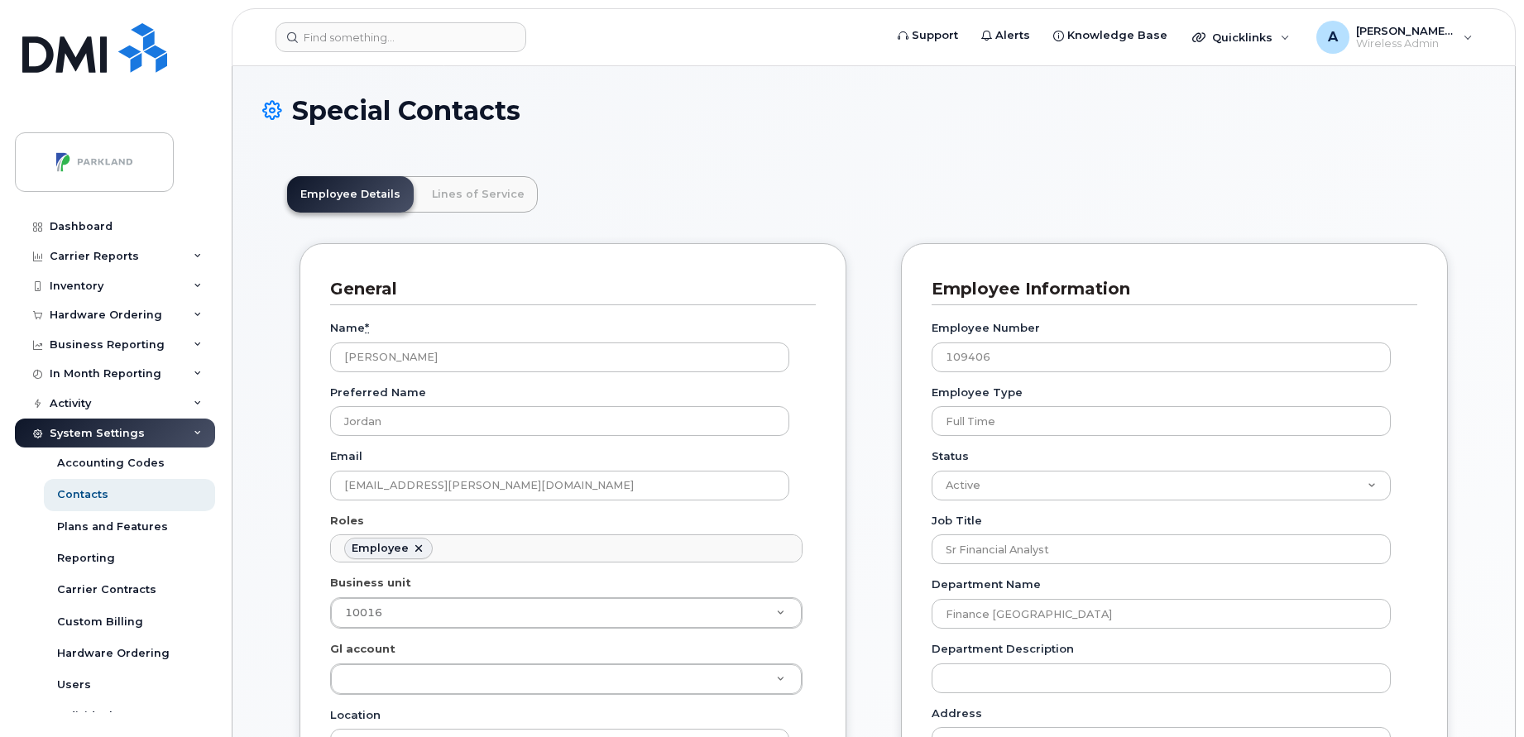
scroll to position [49, 0]
click at [486, 186] on link "Lines of Service" at bounding box center [478, 194] width 119 height 36
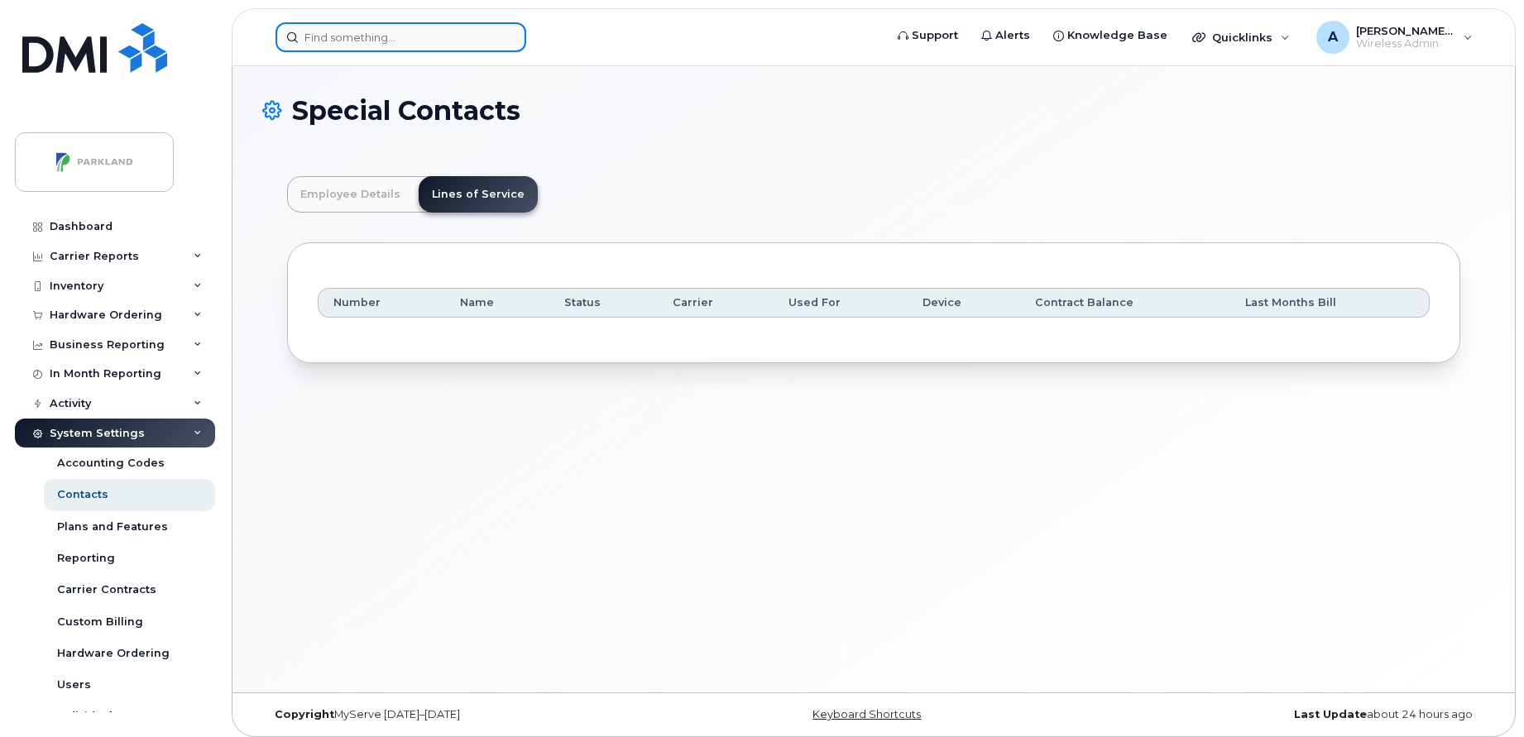
click at [363, 43] on input at bounding box center [400, 37] width 251 height 30
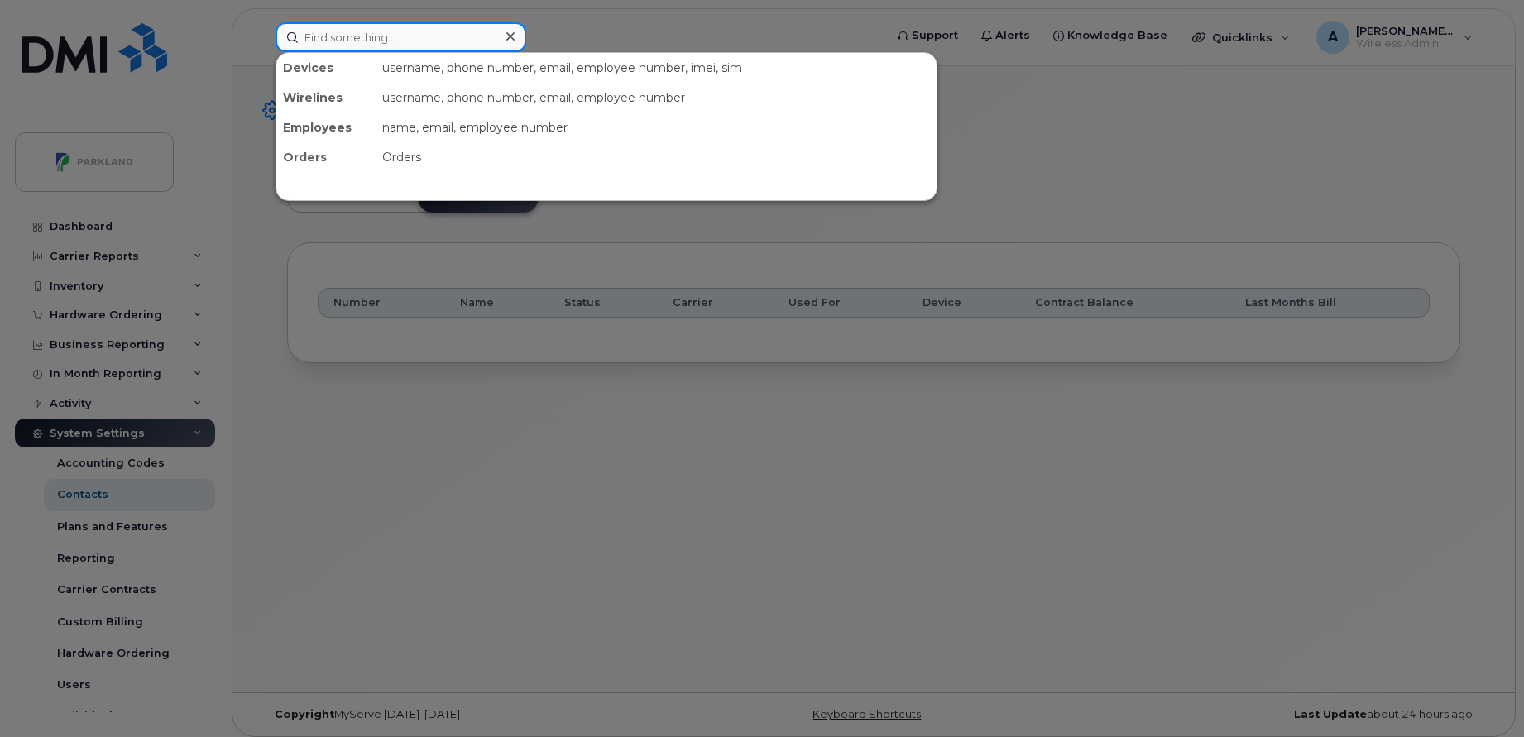
paste input "[PERSON_NAME]"
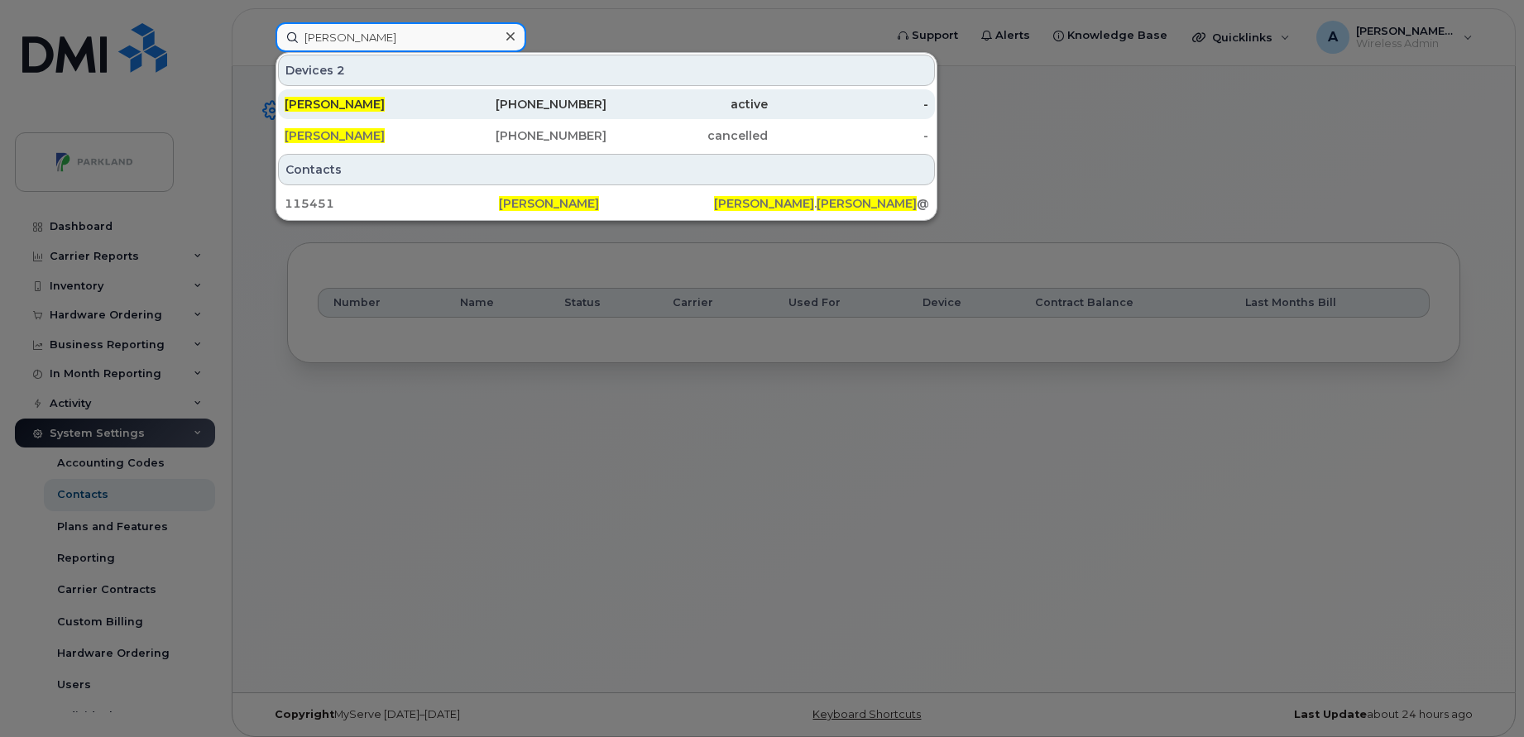
type input "[PERSON_NAME]"
click at [370, 112] on div "[PERSON_NAME]" at bounding box center [365, 104] width 161 height 17
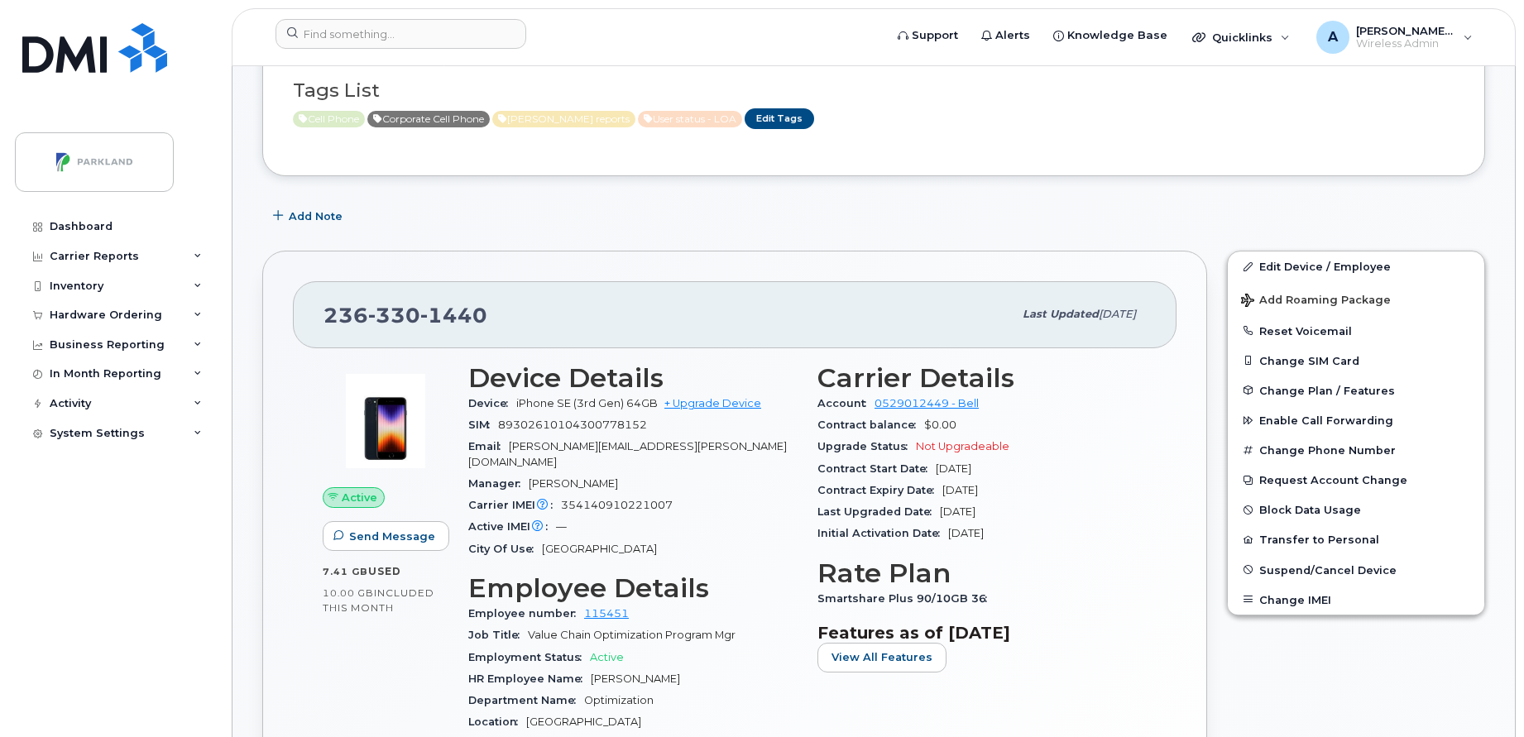
scroll to position [369, 0]
